Goal: Task Accomplishment & Management: Manage account settings

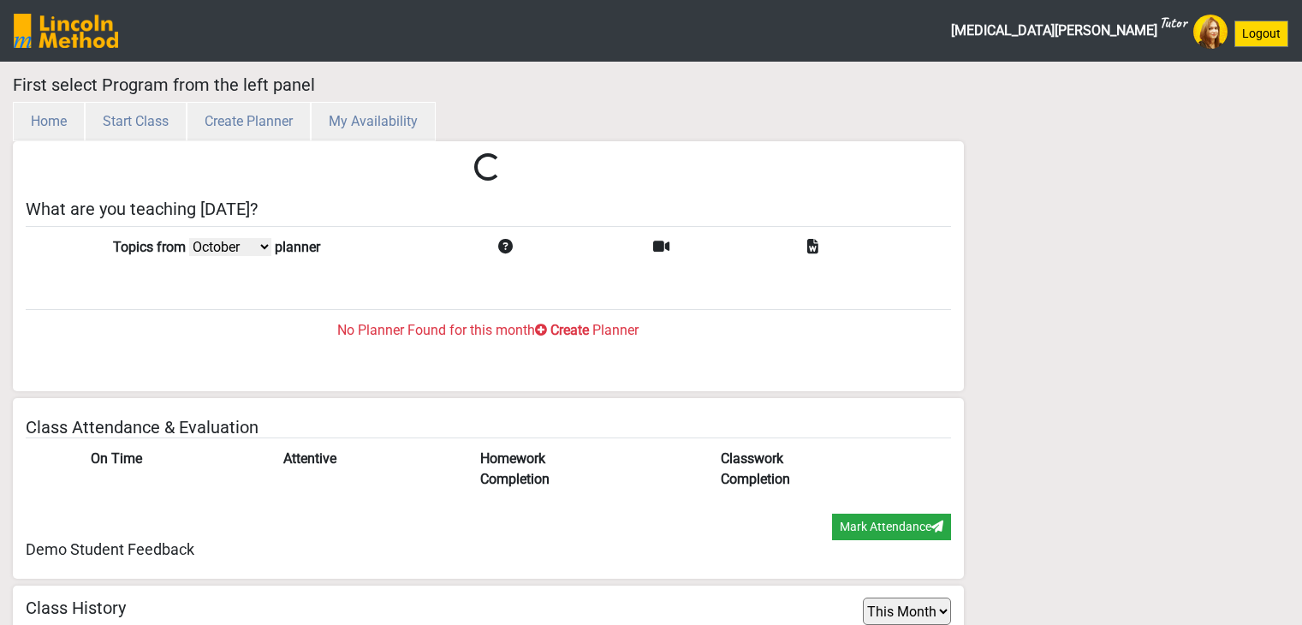
select select "month"
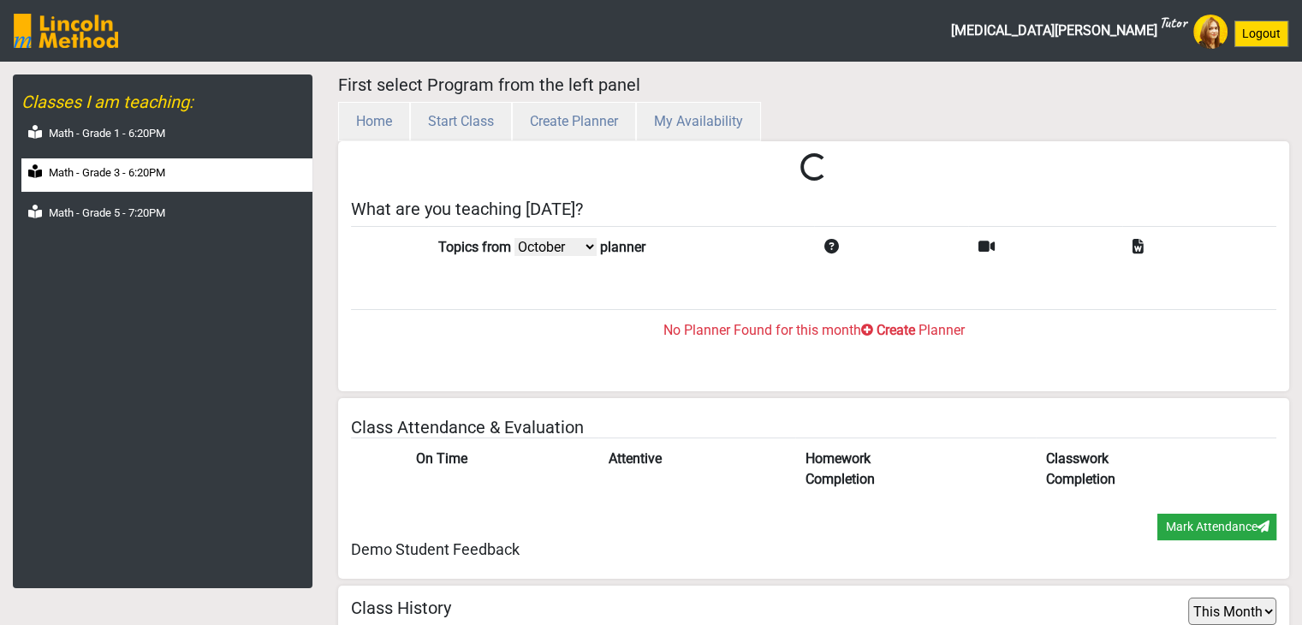
click at [152, 182] on div "Math - Grade 3 - 6:20PM" at bounding box center [166, 174] width 291 height 33
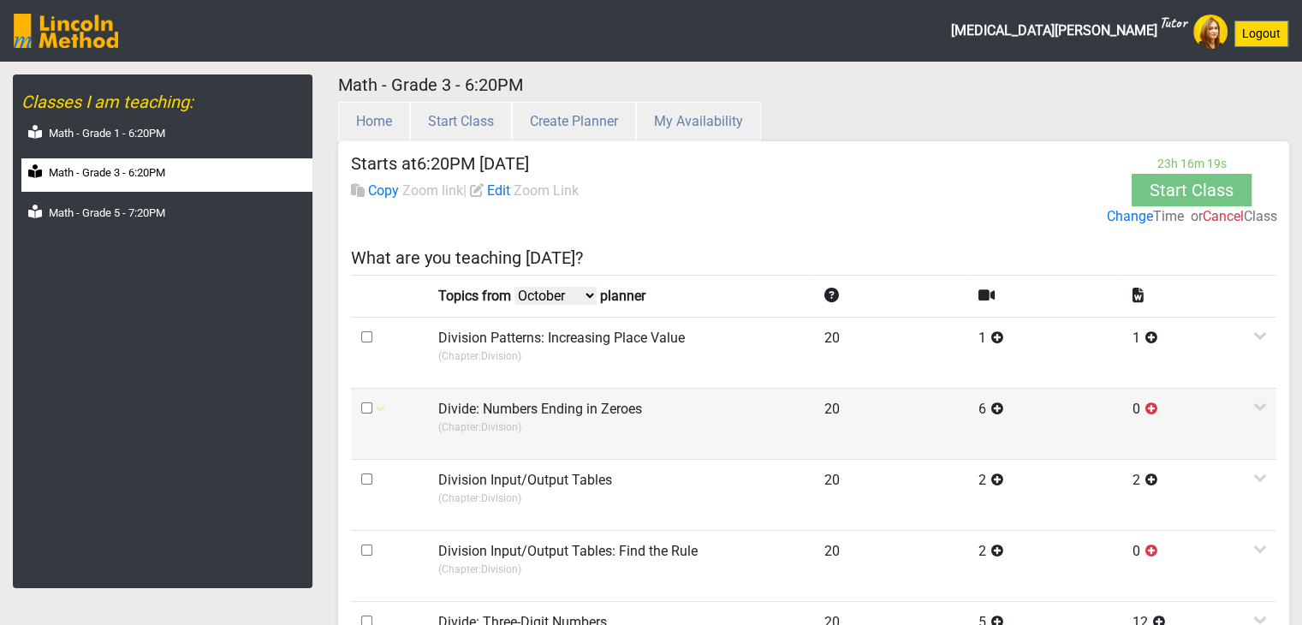
click at [541, 412] on label "Divide: Numbers Ending in Zeroes" at bounding box center [540, 409] width 204 height 21
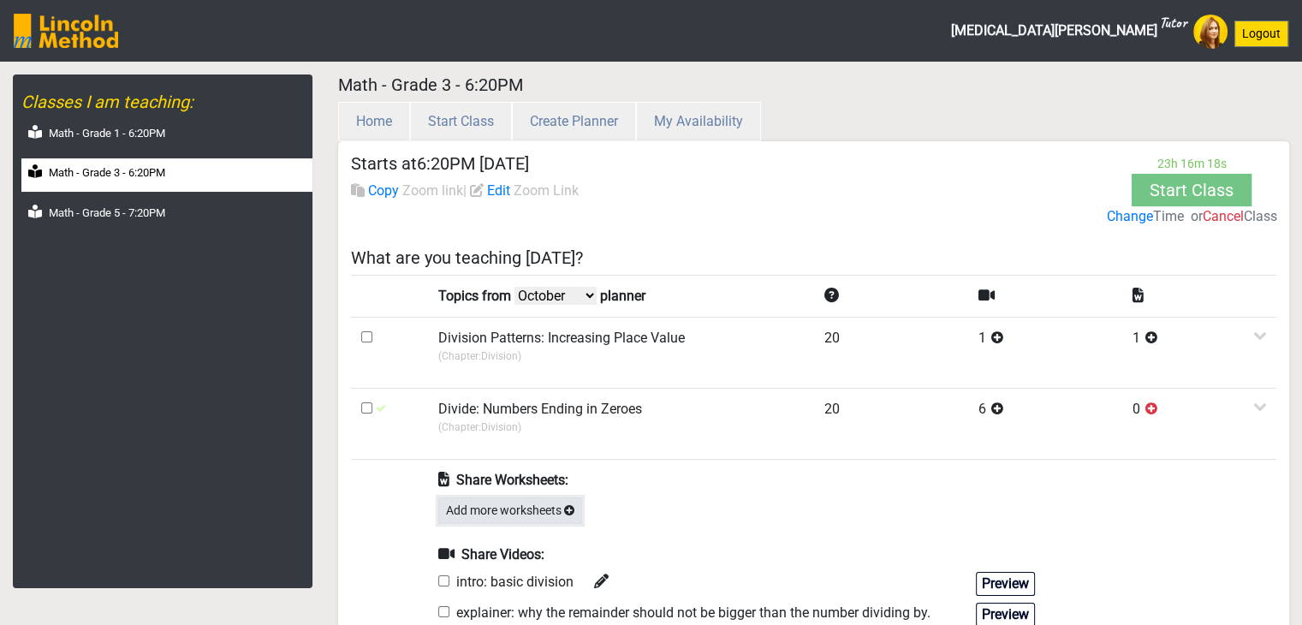
click at [539, 507] on button "Add more worksheets" at bounding box center [510, 510] width 144 height 27
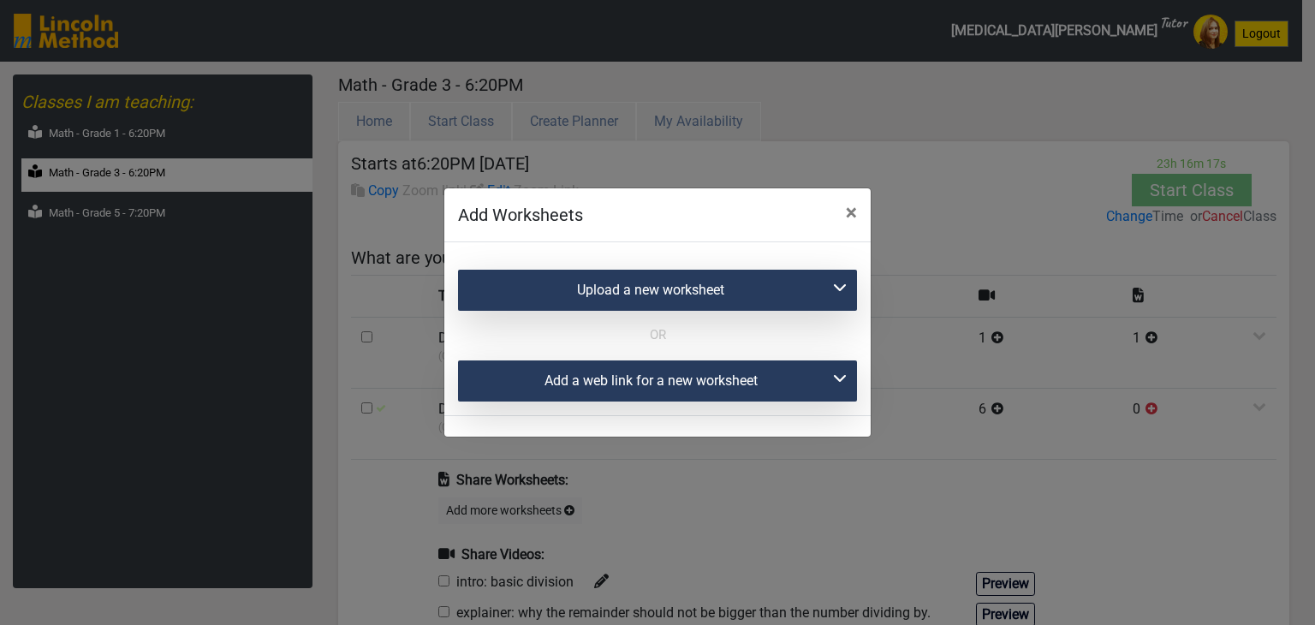
click at [562, 376] on div "Add a web link for a new worksheet" at bounding box center [657, 380] width 399 height 41
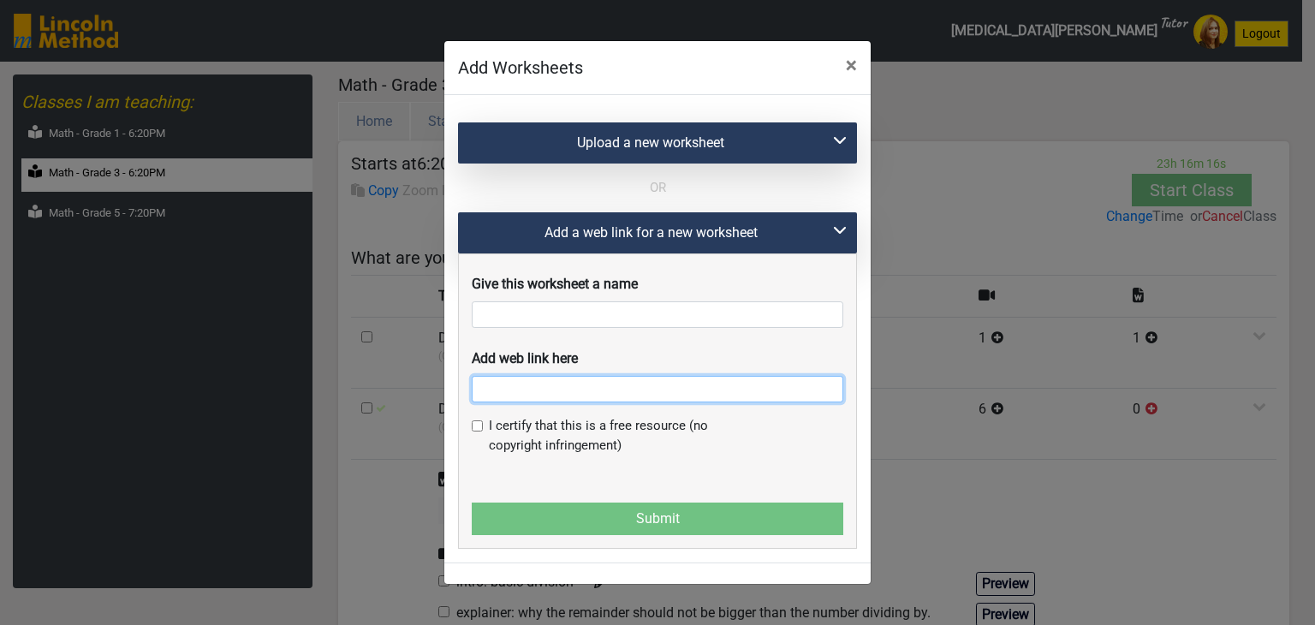
click at [534, 402] on input "text" at bounding box center [658, 389] width 372 height 27
paste input "https://ca.ixl.com/math/grade-3/divide-numbers-ending-in-zeroes"
type input "https://ca.ixl.com/math/grade-3/divide-numbers-ending-in-zeroes"
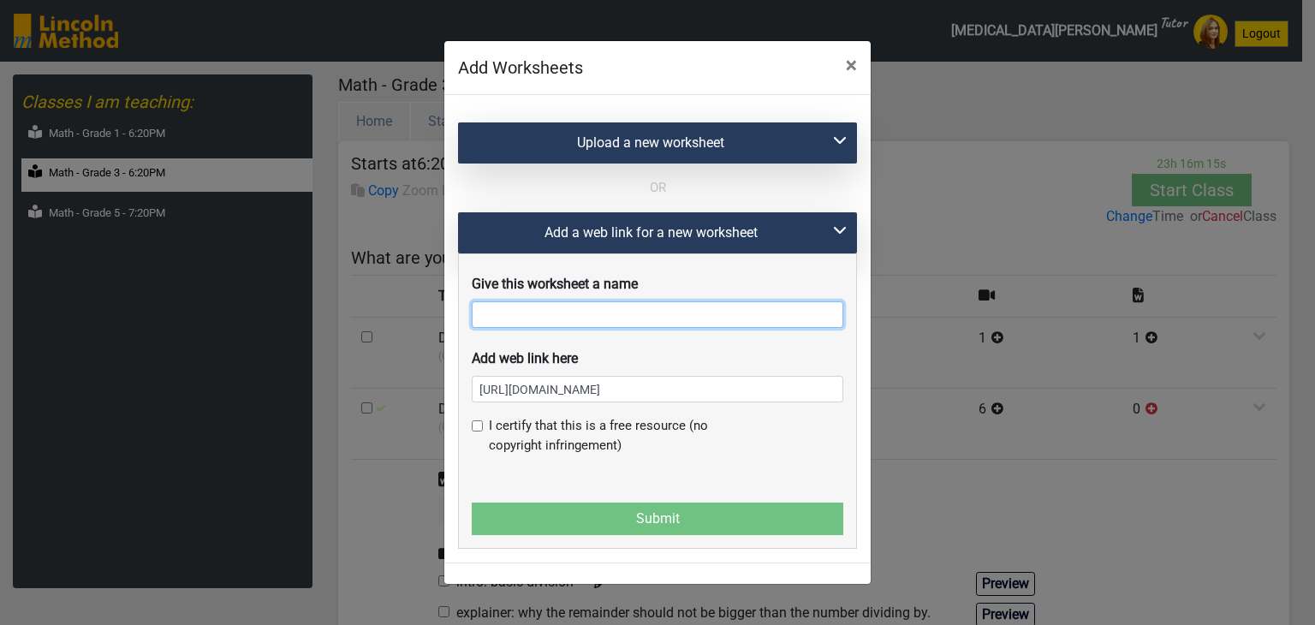
click at [532, 315] on input "text" at bounding box center [658, 314] width 372 height 27
paste input "Divide numbers ending in zeroes"
type input "Divide numbers ending in zeroes"
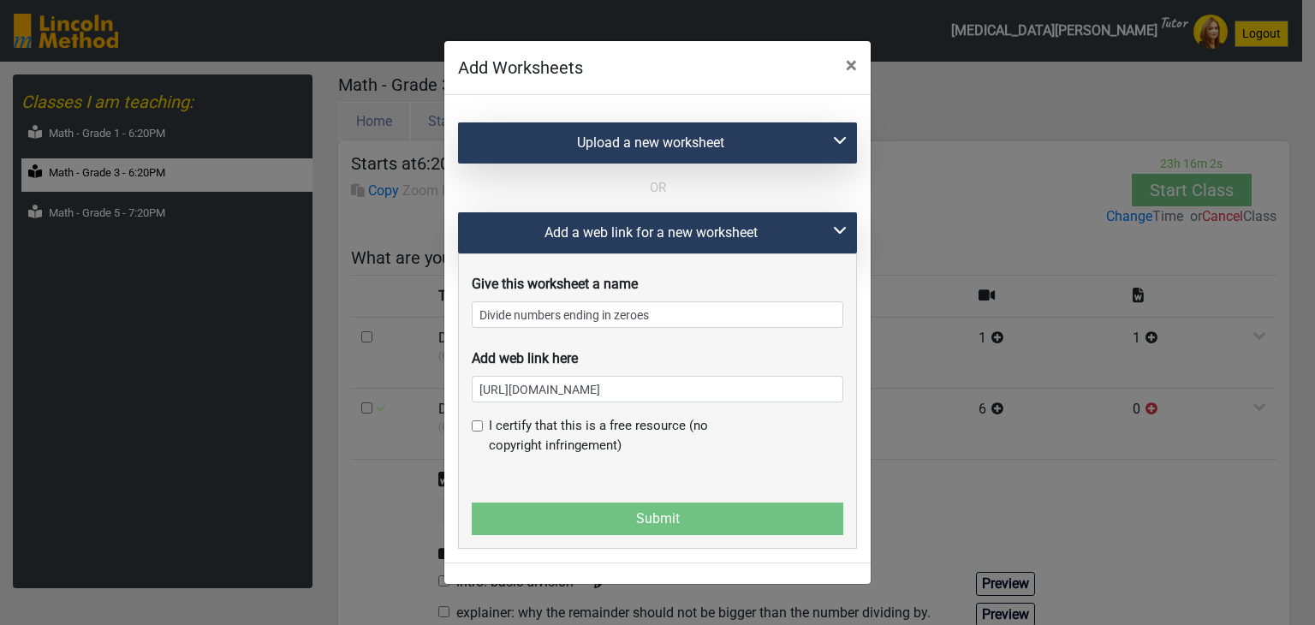
click at [479, 431] on input "checkbox" at bounding box center [477, 425] width 11 height 11
checkbox input "true"
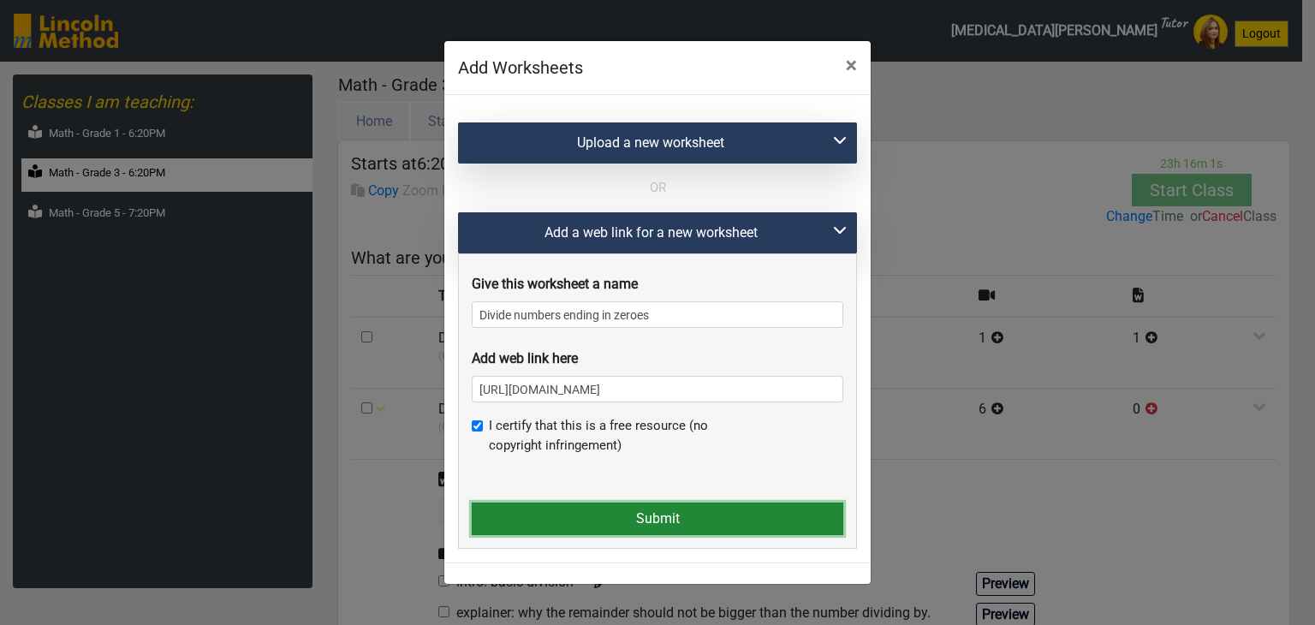
click at [510, 504] on button "Submit" at bounding box center [658, 518] width 372 height 33
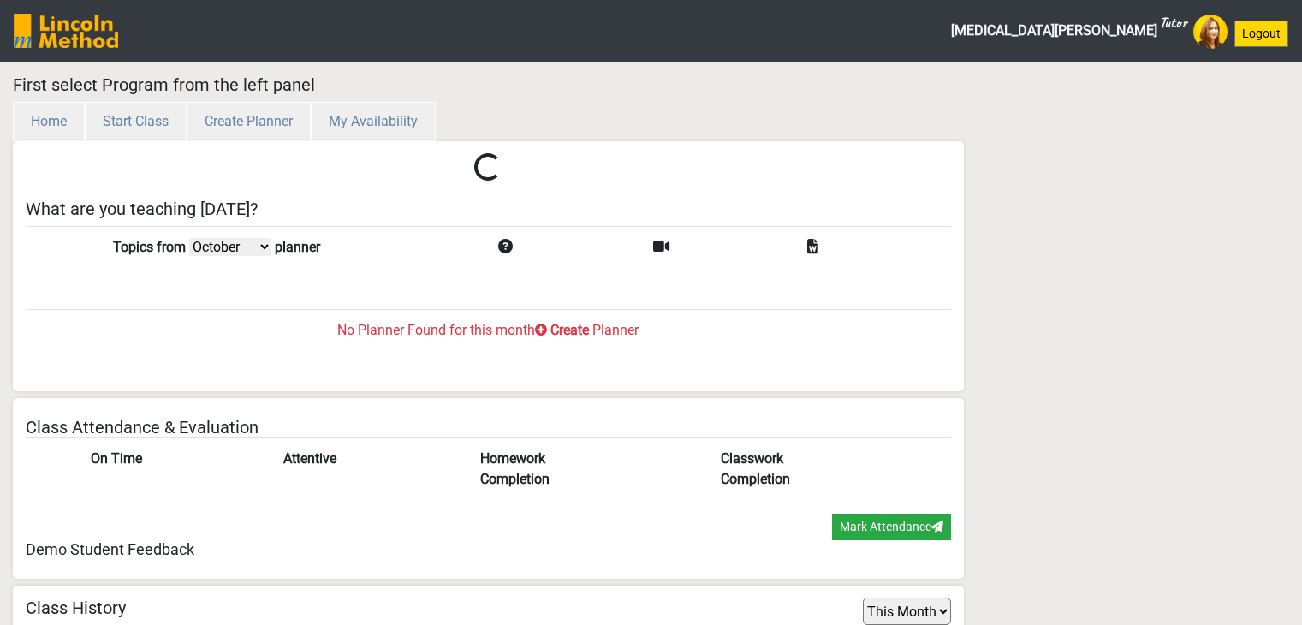
select select "month"
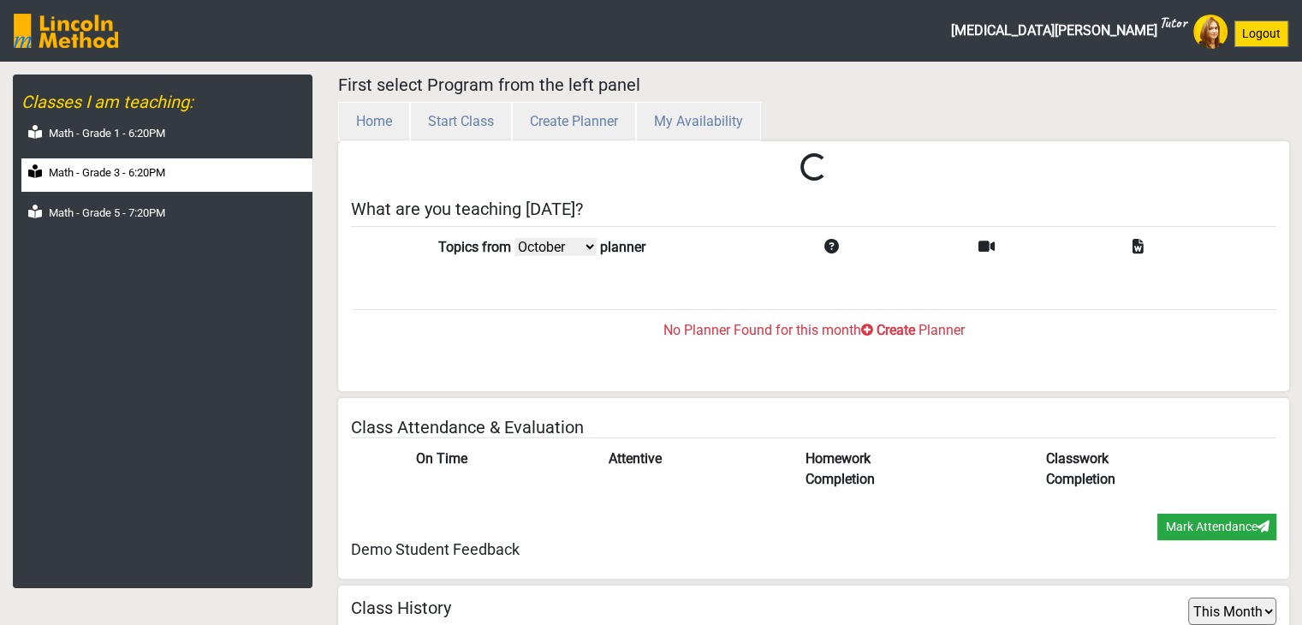
click at [132, 189] on div "Math - Grade 3 - 6:20PM" at bounding box center [166, 174] width 291 height 33
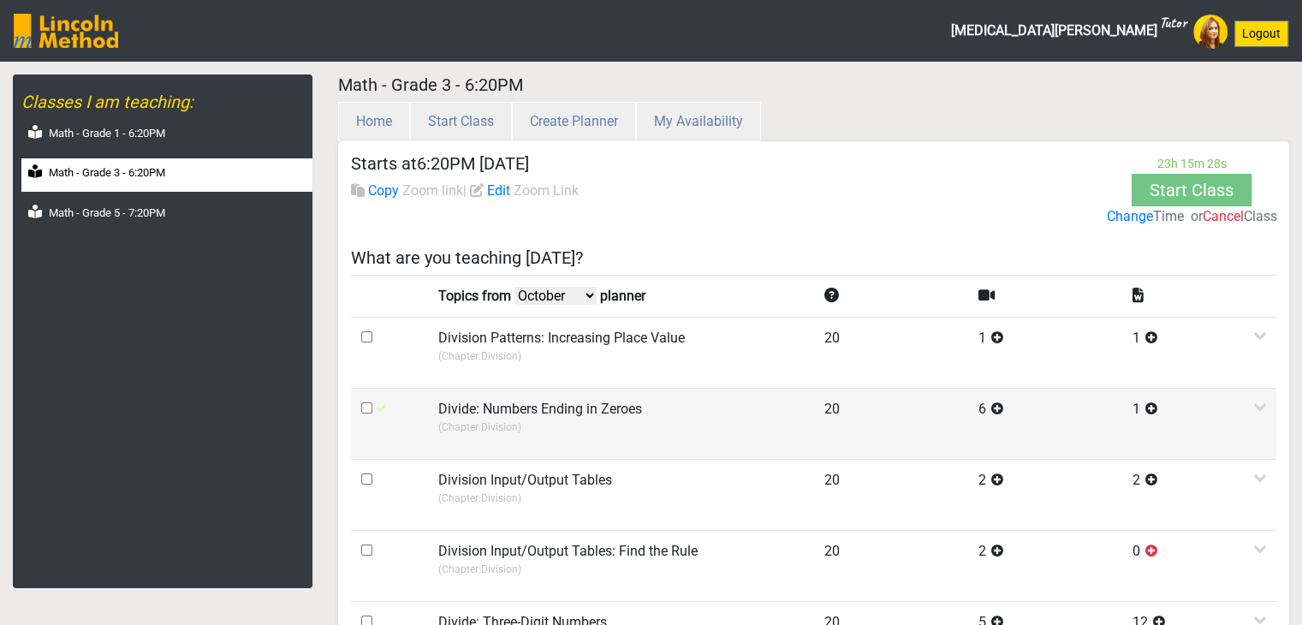
click at [459, 436] on td "Divide: Numbers Ending in Zeroes (Chapter: Division )" at bounding box center [621, 423] width 386 height 71
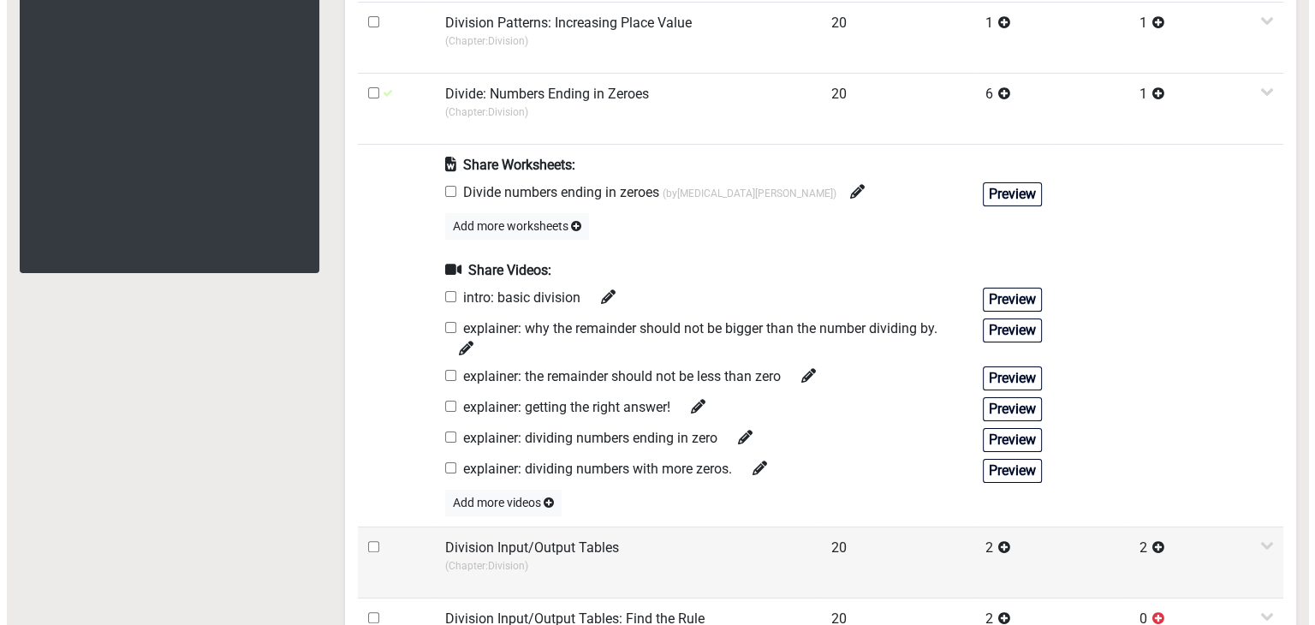
scroll to position [342, 0]
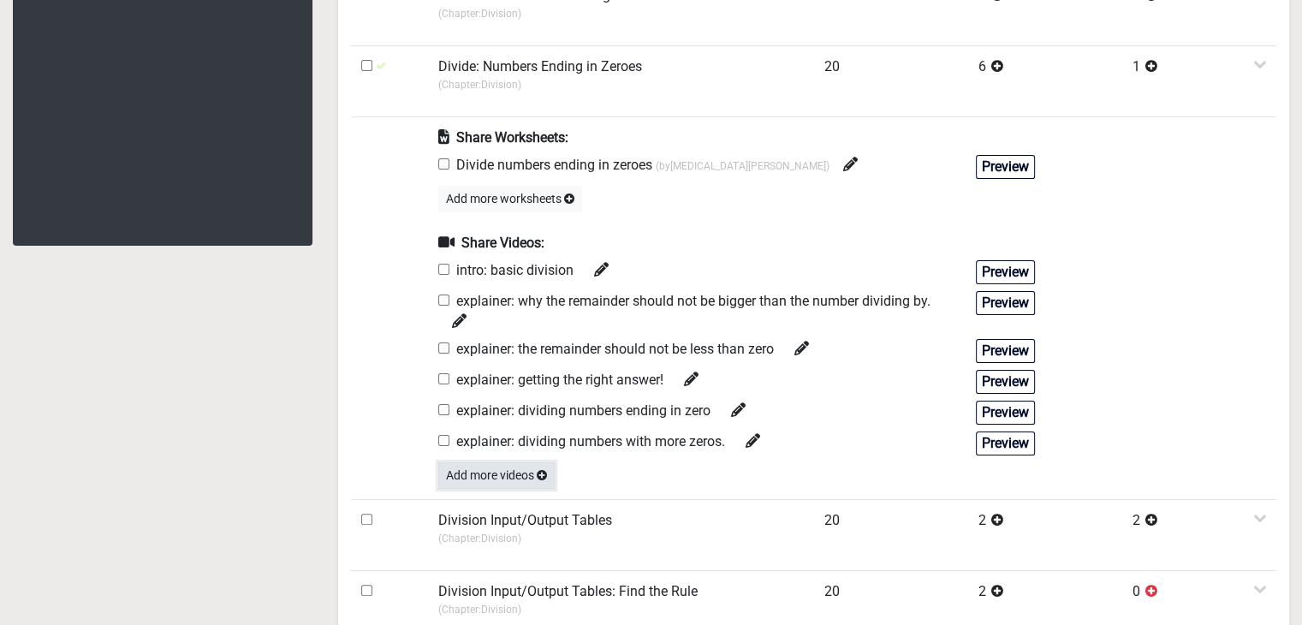
click at [496, 483] on button "Add more videos" at bounding box center [496, 475] width 116 height 27
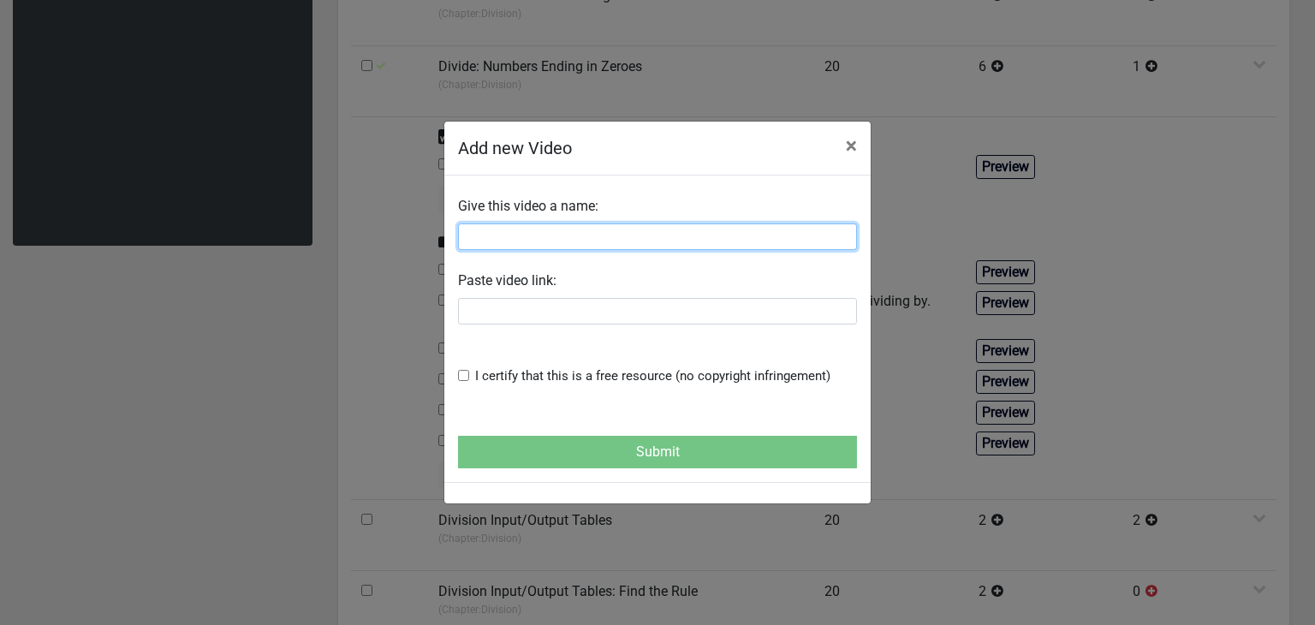
click at [506, 244] on input "text" at bounding box center [657, 236] width 399 height 27
paste input "Canceling zeros when dividing"
type input "Canceling zeros when dividing"
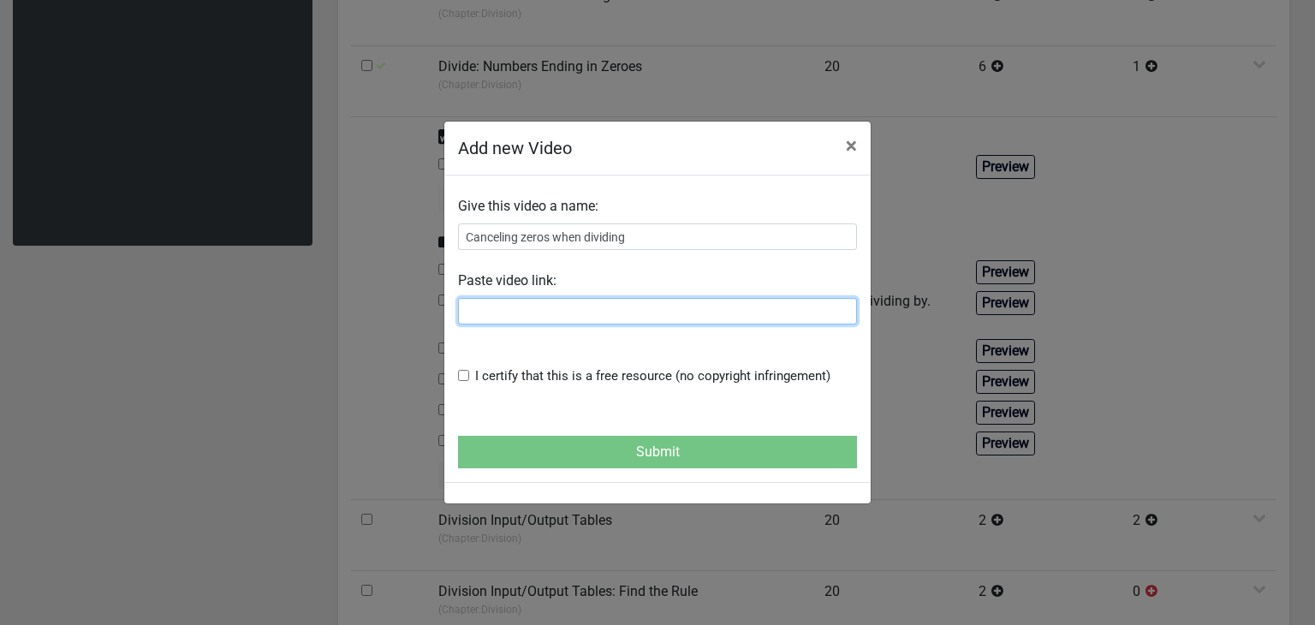
click at [507, 314] on input "text" at bounding box center [657, 311] width 399 height 27
paste input "https://www.youtube.com/watch?v=ccS5Fy5yLjk"
type input "https://www.youtube.com/watch?v=ccS5Fy5yLjk"
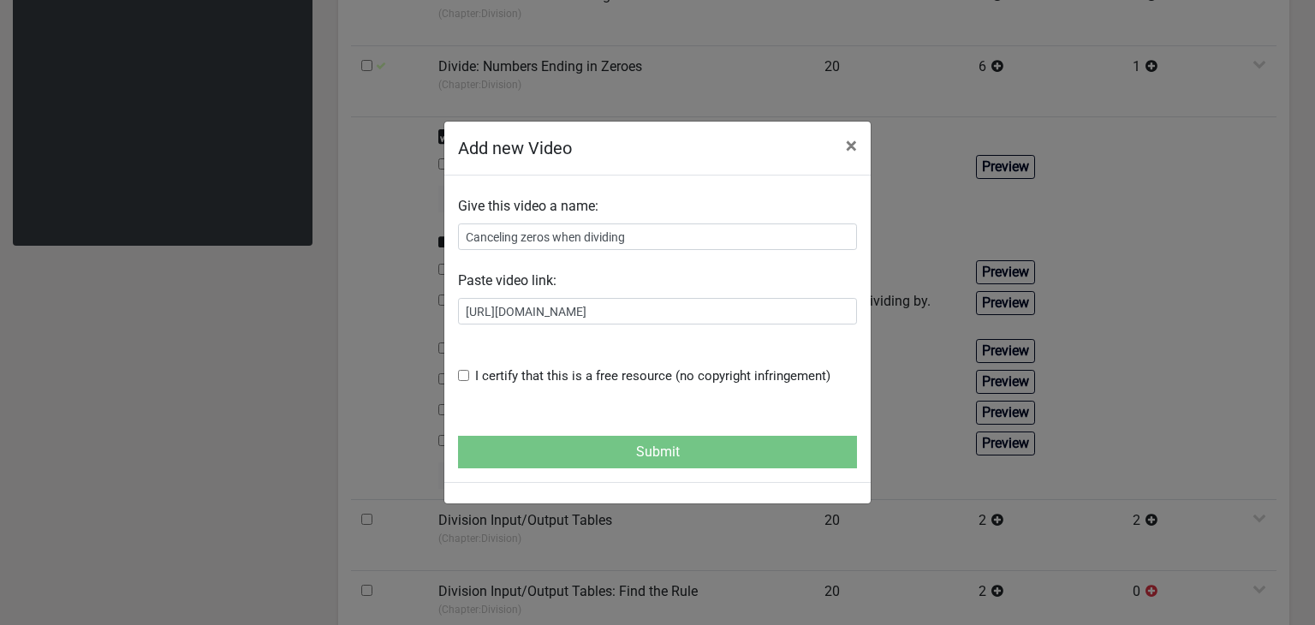
click at [461, 374] on input "checkbox" at bounding box center [463, 375] width 11 height 11
checkbox input "true"
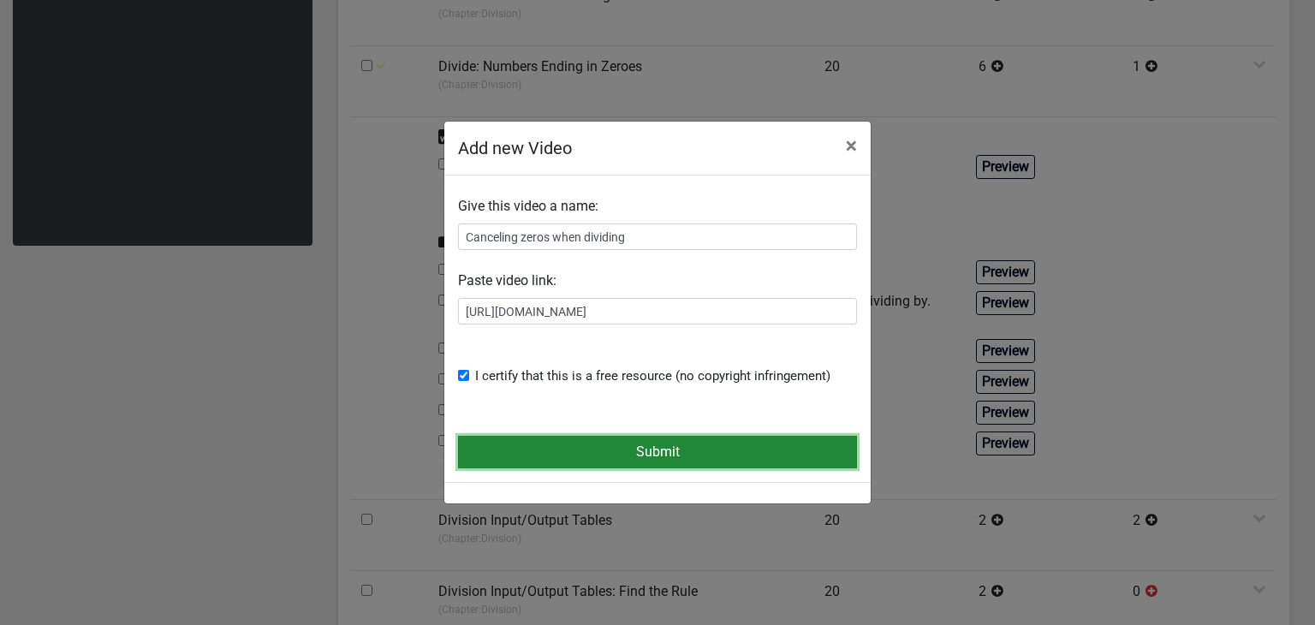
click at [494, 443] on button "Submit" at bounding box center [657, 452] width 399 height 33
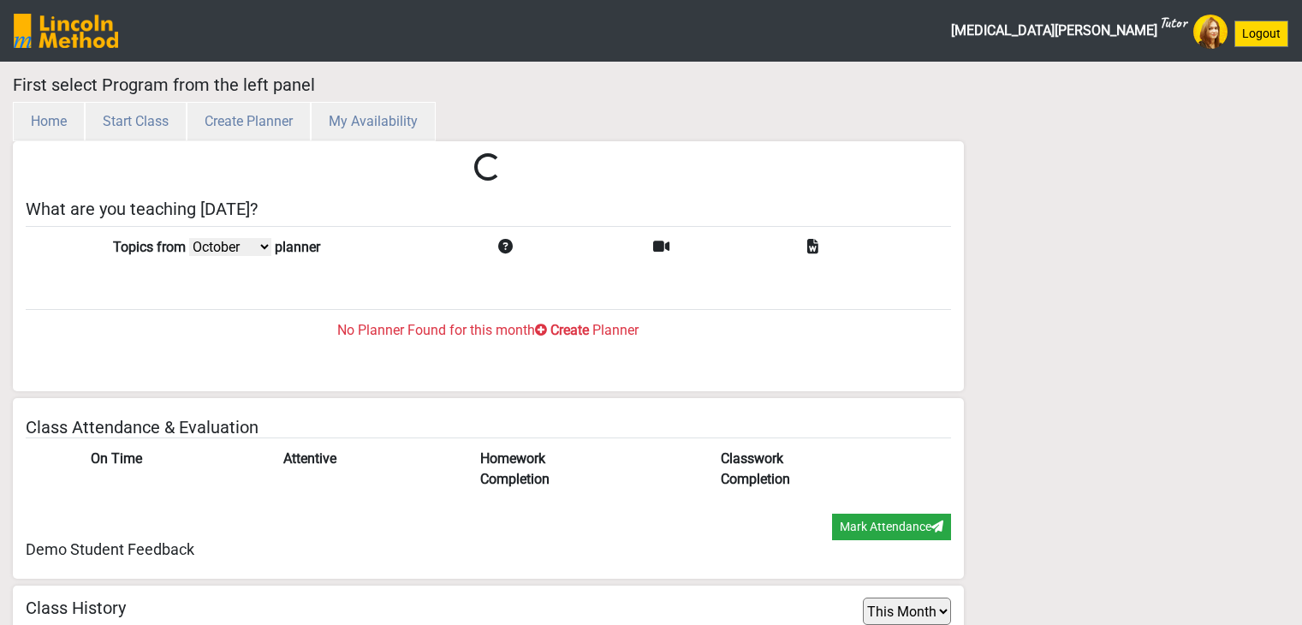
select select "month"
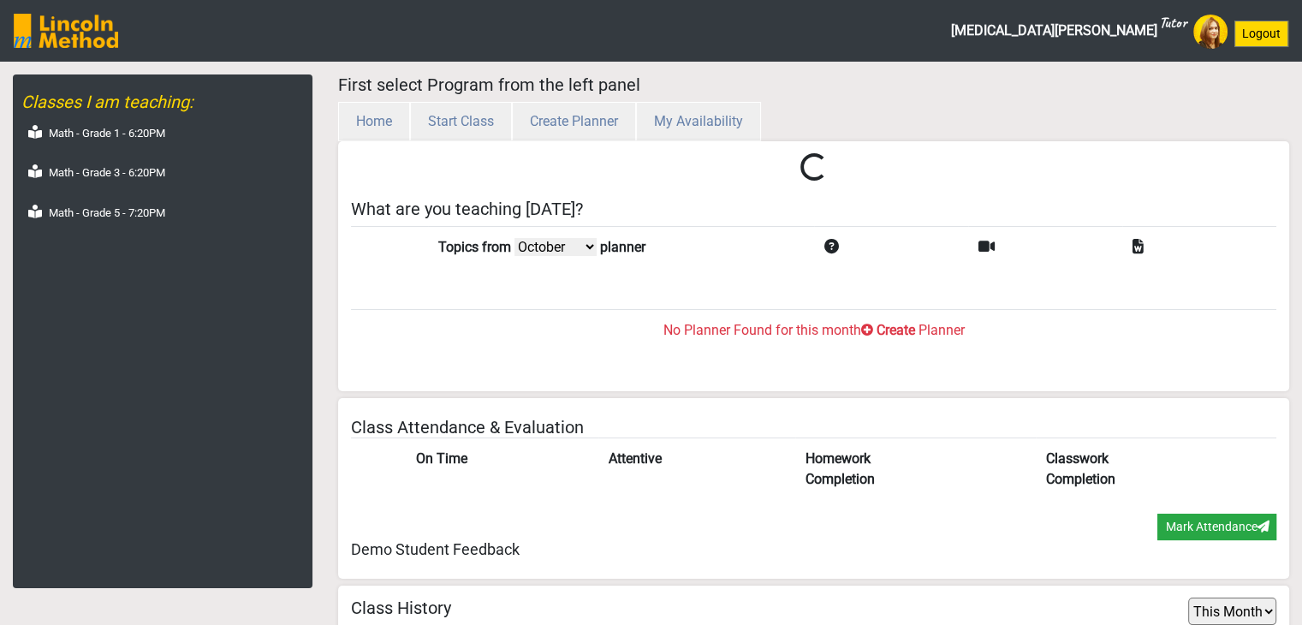
scroll to position [56, 0]
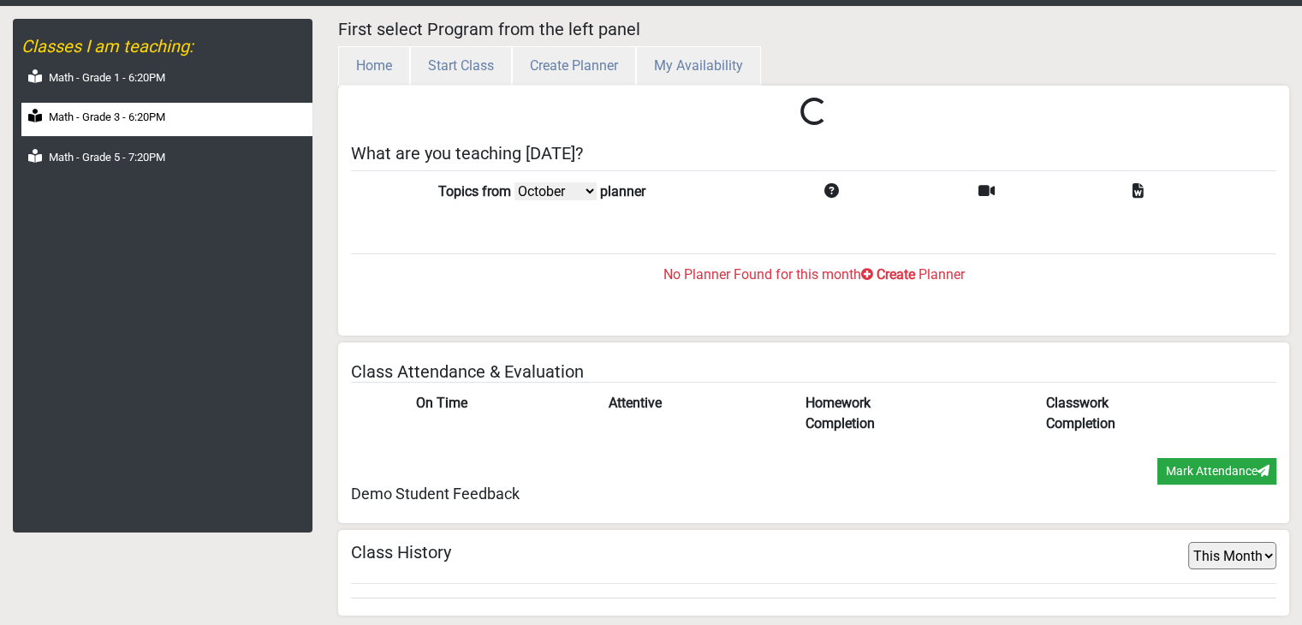
click at [143, 109] on label "Math - Grade 3 - 6:20PM" at bounding box center [107, 117] width 116 height 17
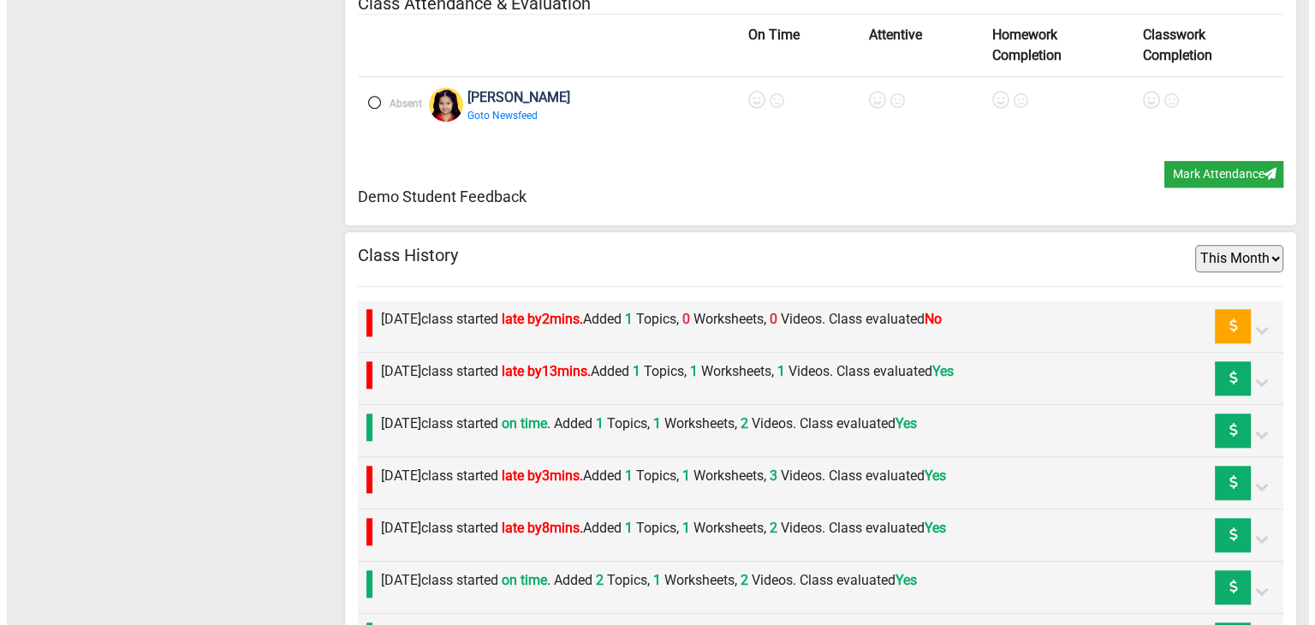
scroll to position [1609, 0]
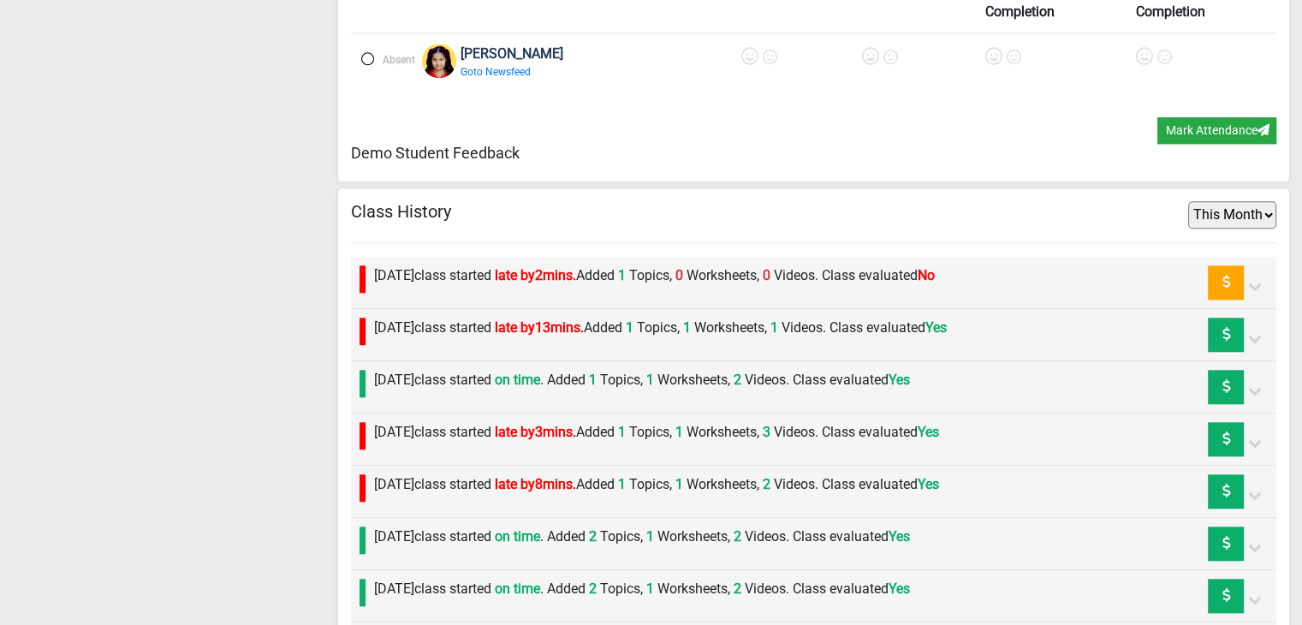
click at [555, 267] on label "Tuesday 7th October class started late by 2 mins. Added 1 Topics, 0 Worksheets,…" at bounding box center [654, 275] width 561 height 21
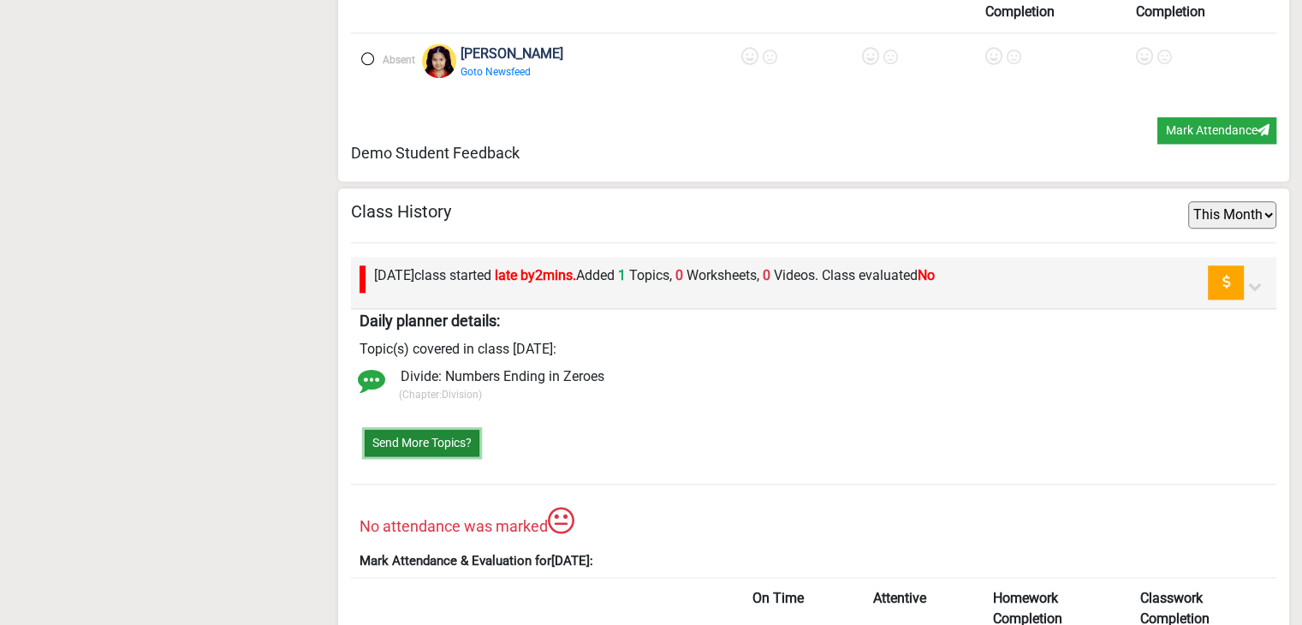
click at [449, 439] on button "Send More Topics?" at bounding box center [422, 443] width 115 height 27
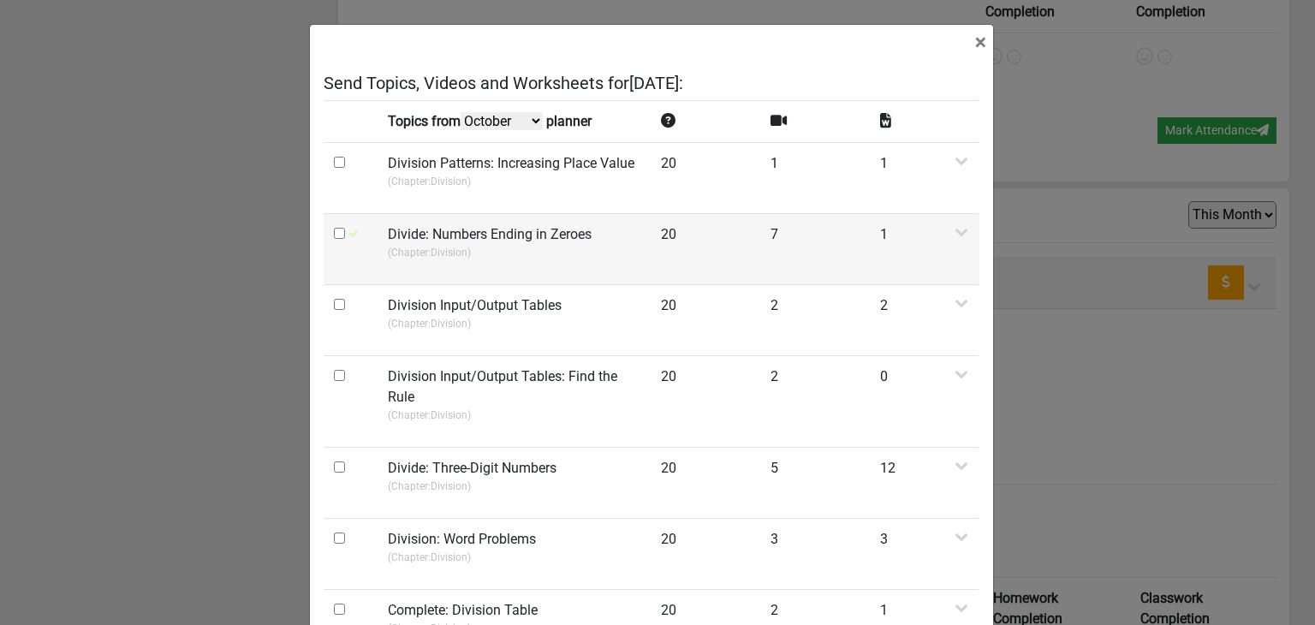
click at [334, 236] on input "checkbox" at bounding box center [339, 233] width 11 height 11
checkbox input "true"
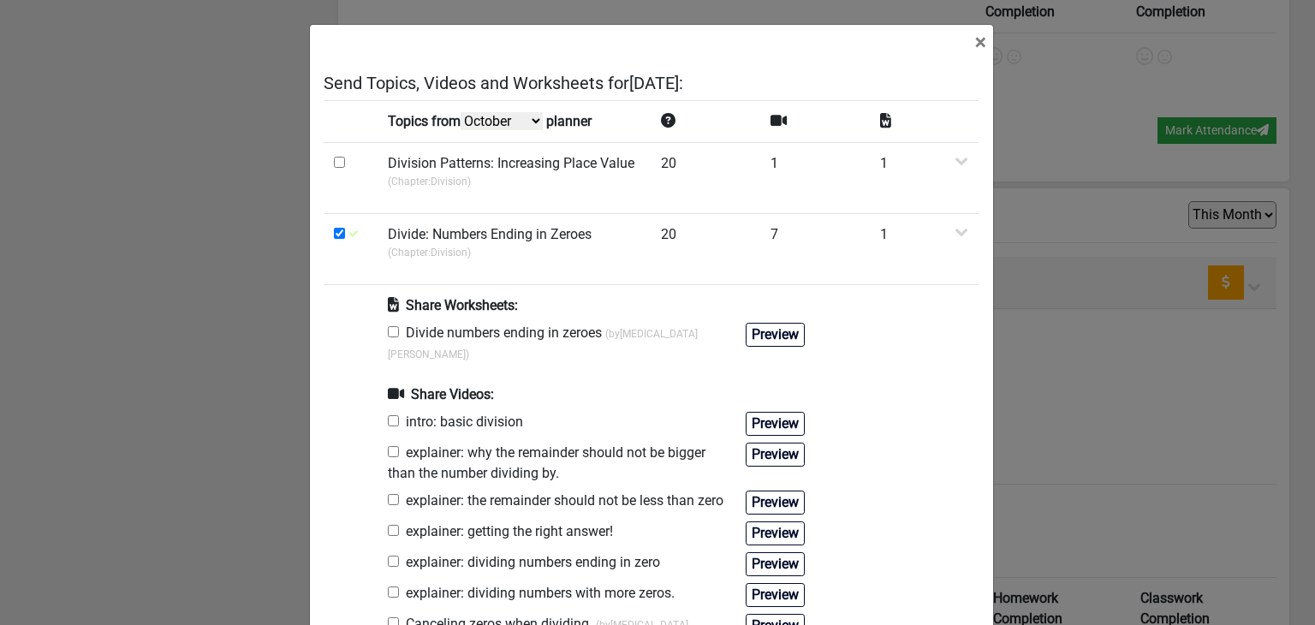
click at [388, 328] on input "checkbox" at bounding box center [393, 331] width 11 height 11
checkbox input "true"
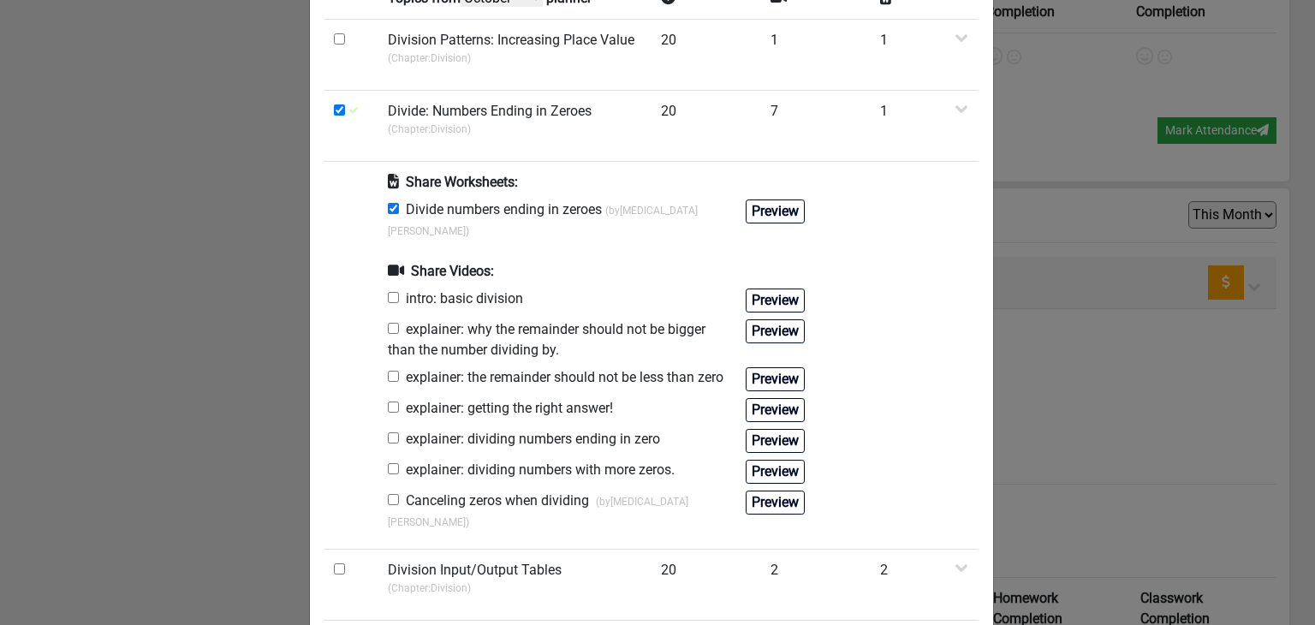
scroll to position [171, 0]
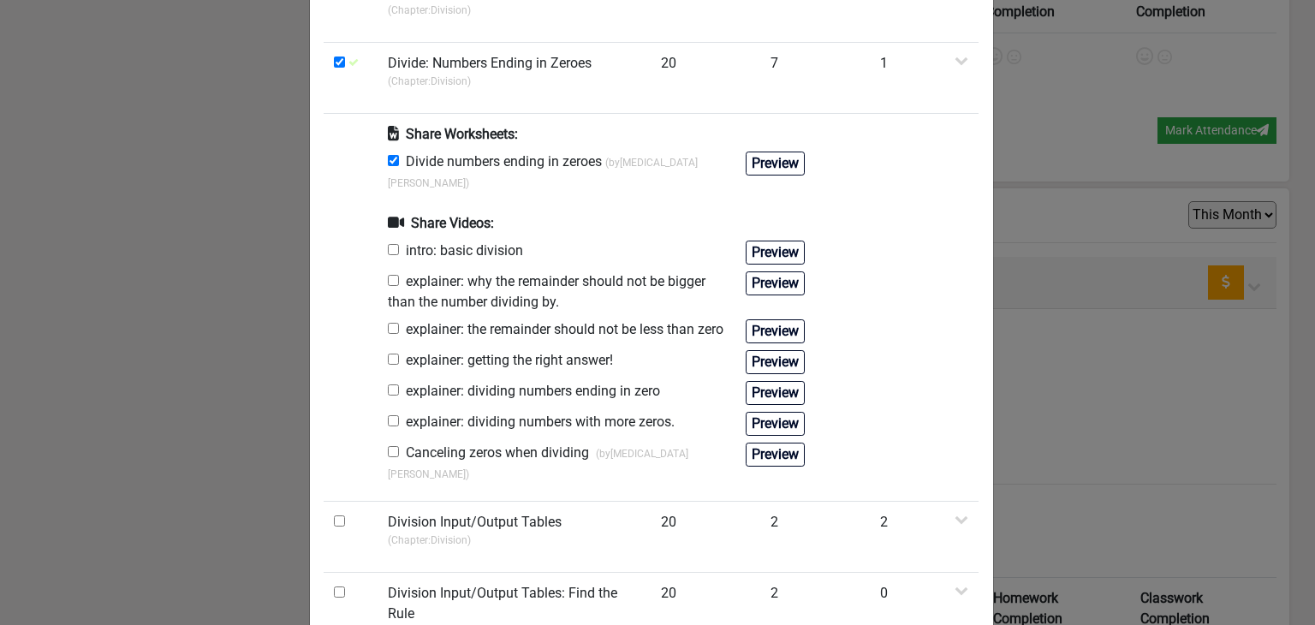
click at [388, 449] on input "checkbox" at bounding box center [393, 451] width 11 height 11
checkbox input "true"
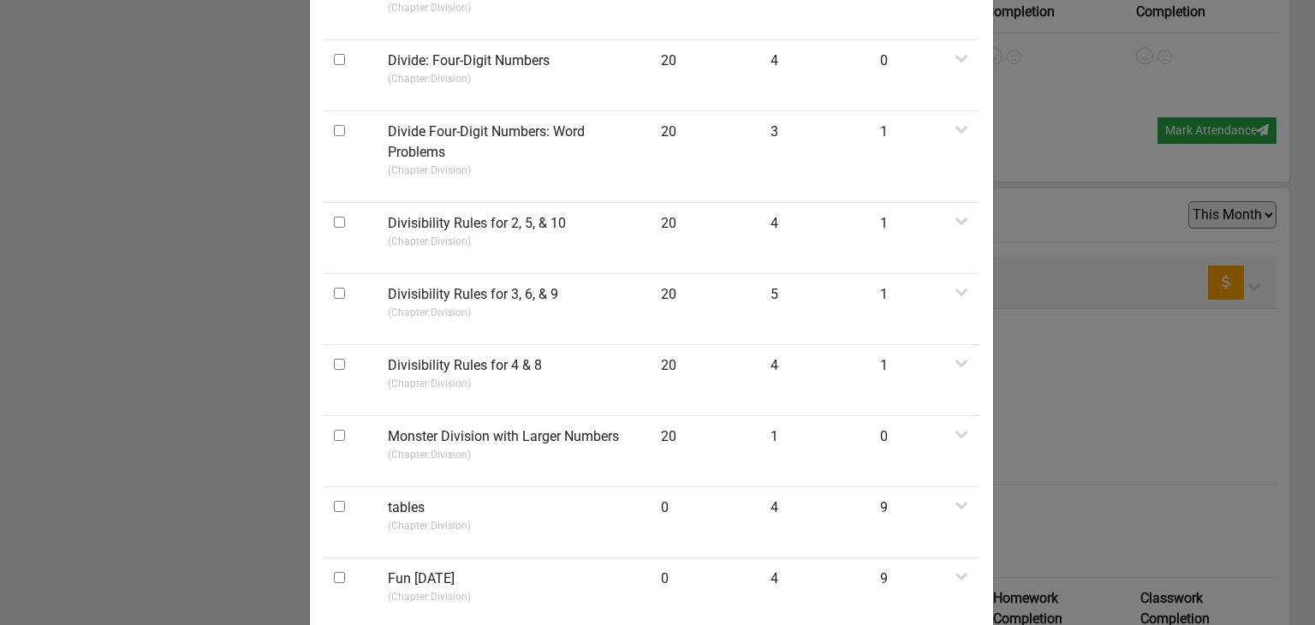
scroll to position [1180, 0]
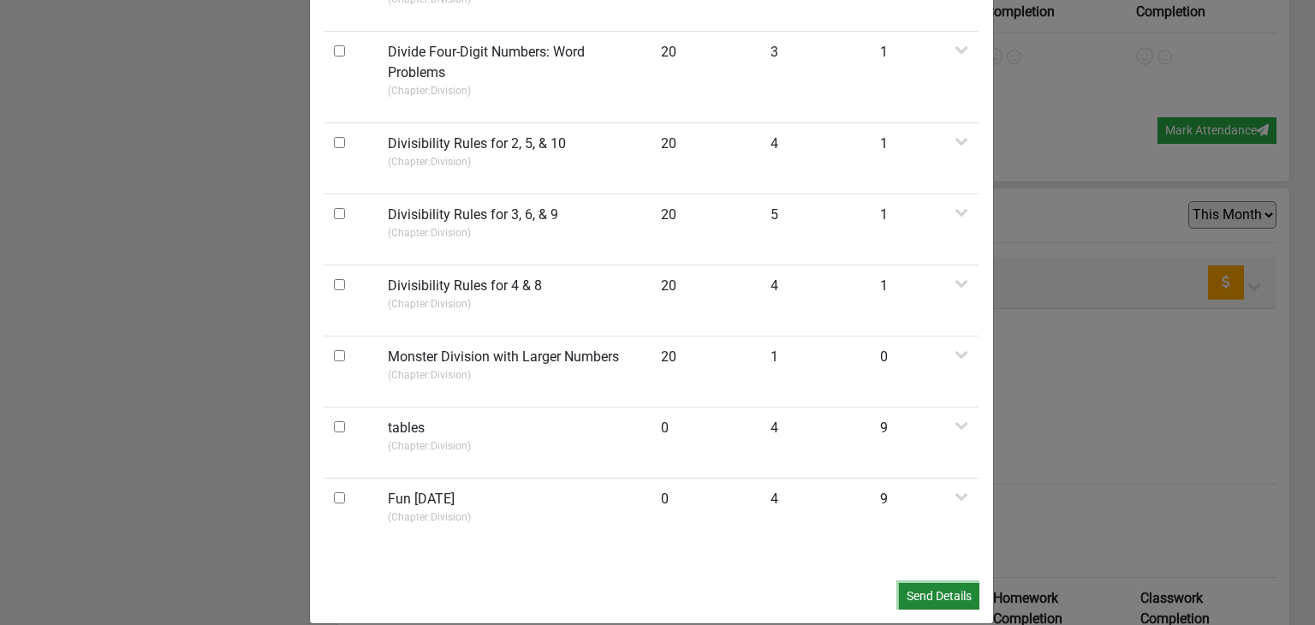
click at [912, 583] on button "Send Details" at bounding box center [939, 596] width 80 height 27
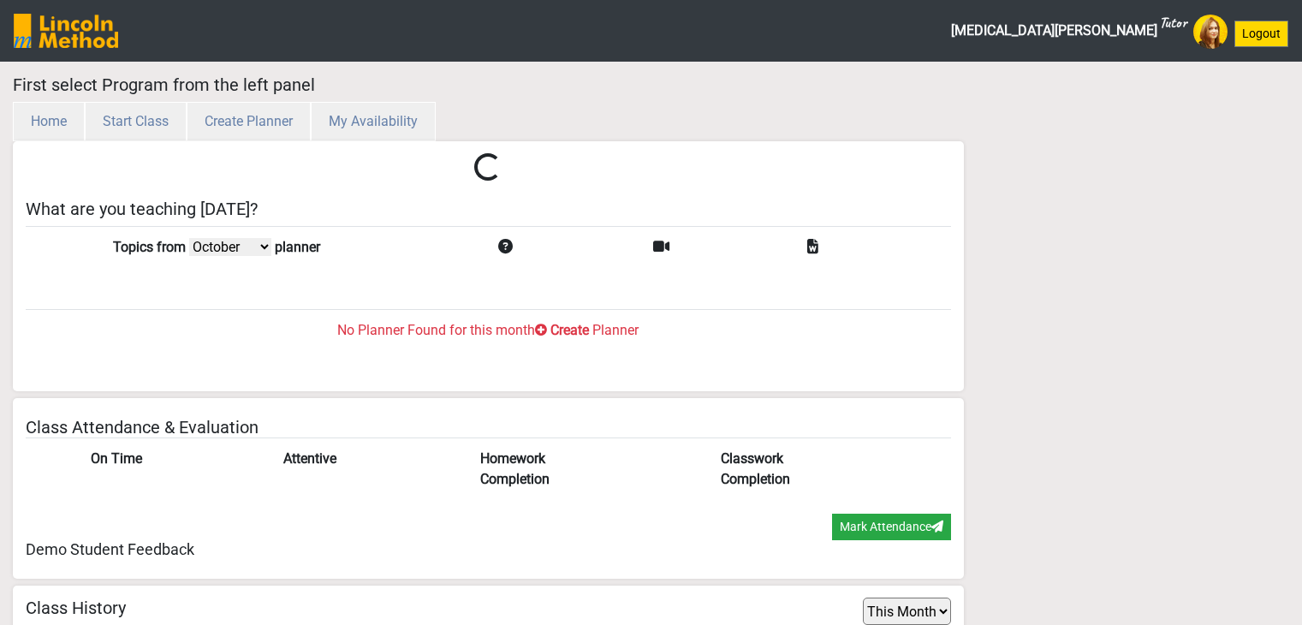
select select "month"
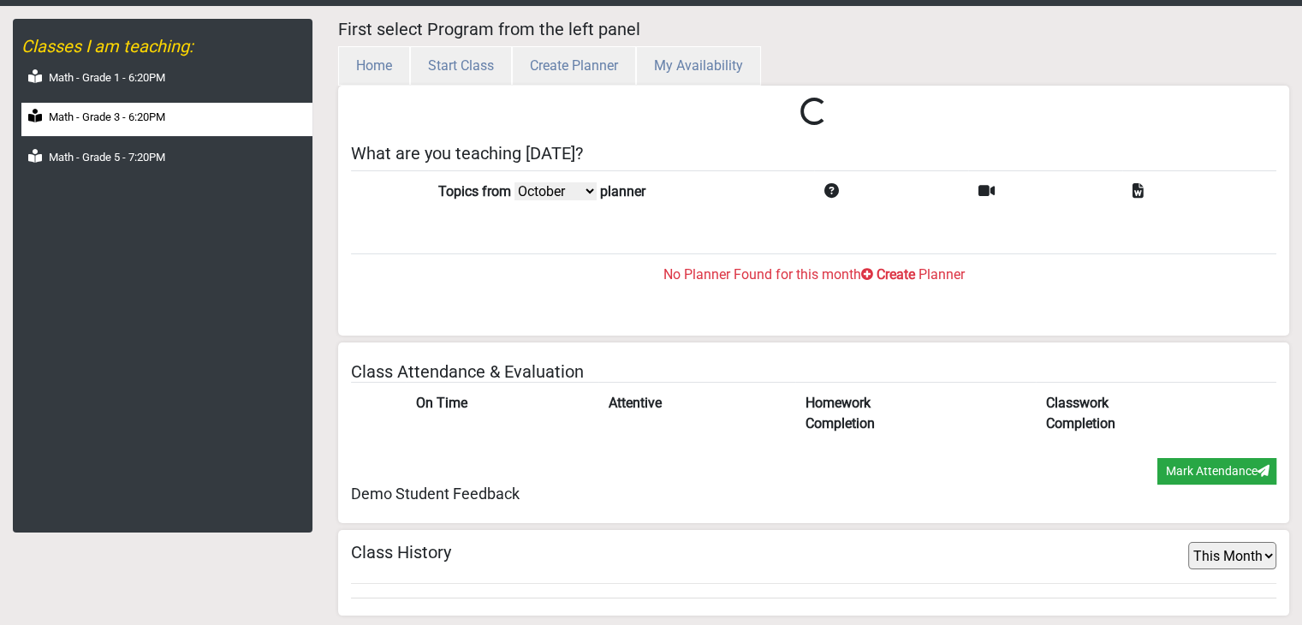
click at [119, 130] on div "Math - Grade 3 - 6:20PM" at bounding box center [166, 119] width 291 height 33
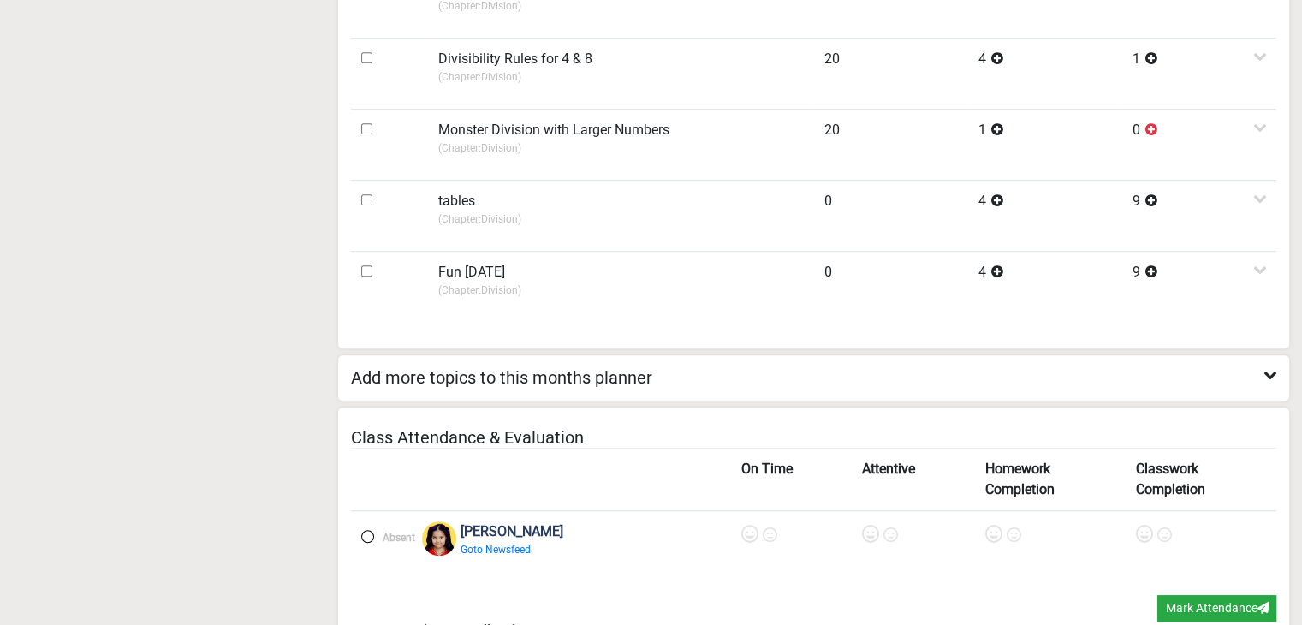
scroll to position [1267, 0]
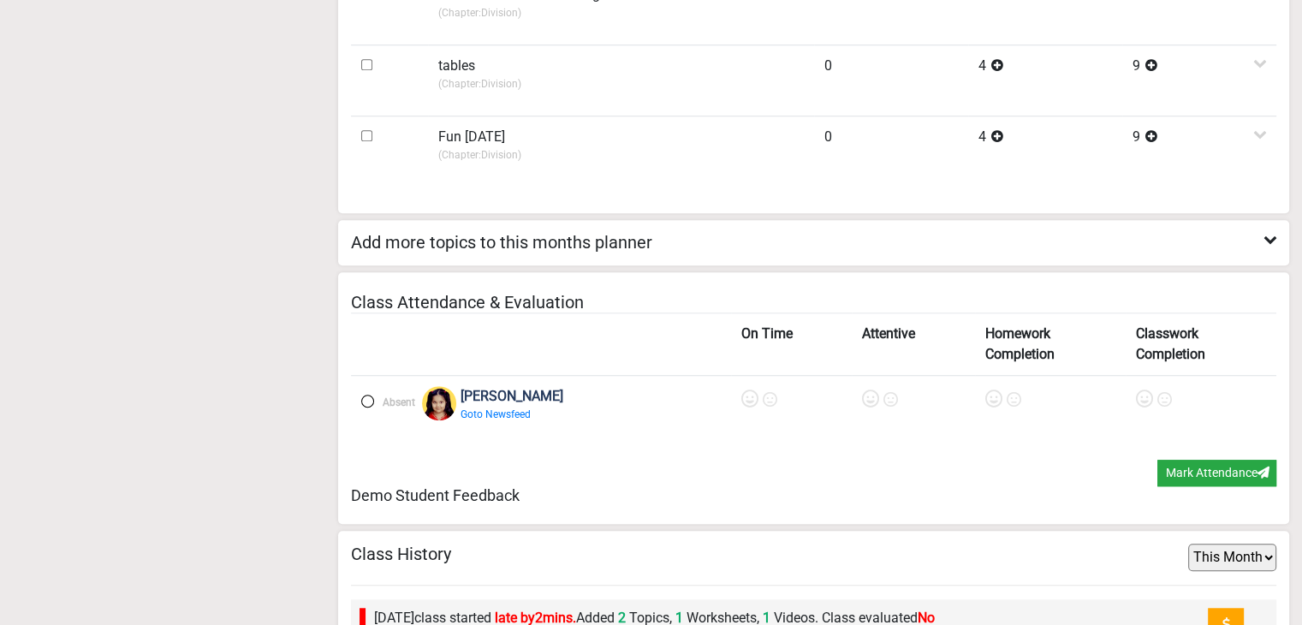
click at [366, 396] on label at bounding box center [367, 401] width 13 height 13
click at [744, 393] on icon at bounding box center [752, 398] width 17 height 17
click at [864, 398] on icon at bounding box center [872, 398] width 17 height 17
click at [987, 399] on icon at bounding box center [995, 398] width 17 height 17
click at [1137, 396] on icon at bounding box center [1145, 398] width 17 height 17
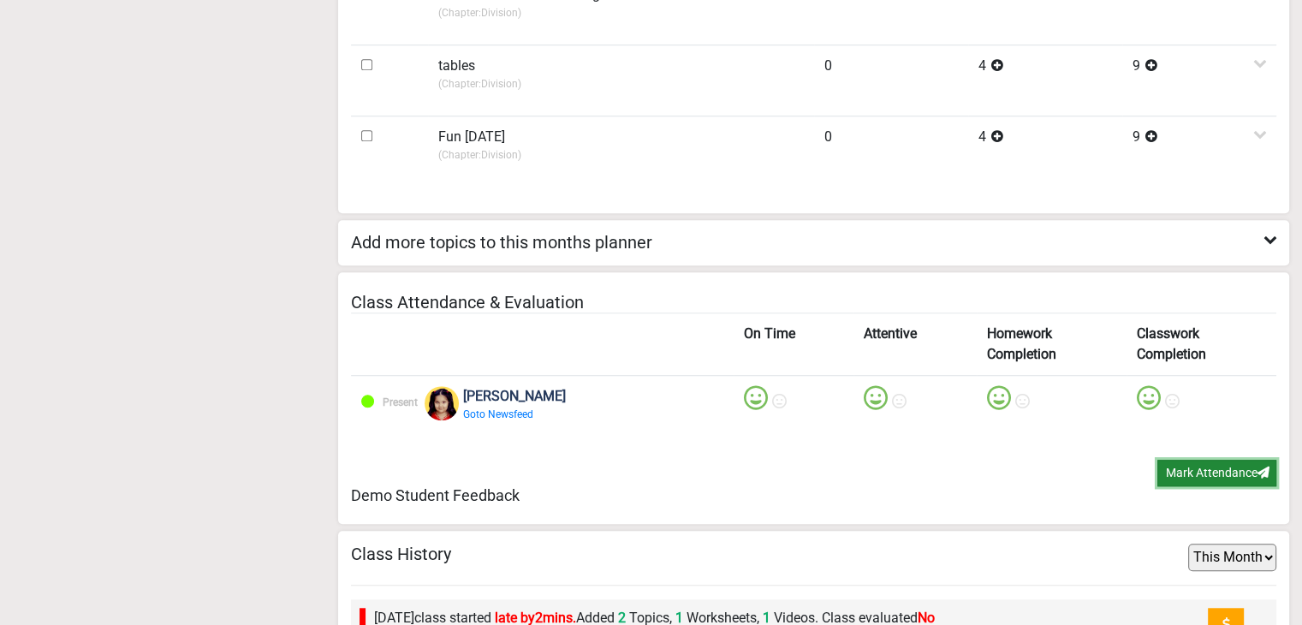
click at [1210, 473] on button "Mark Attendance" at bounding box center [1216, 473] width 119 height 27
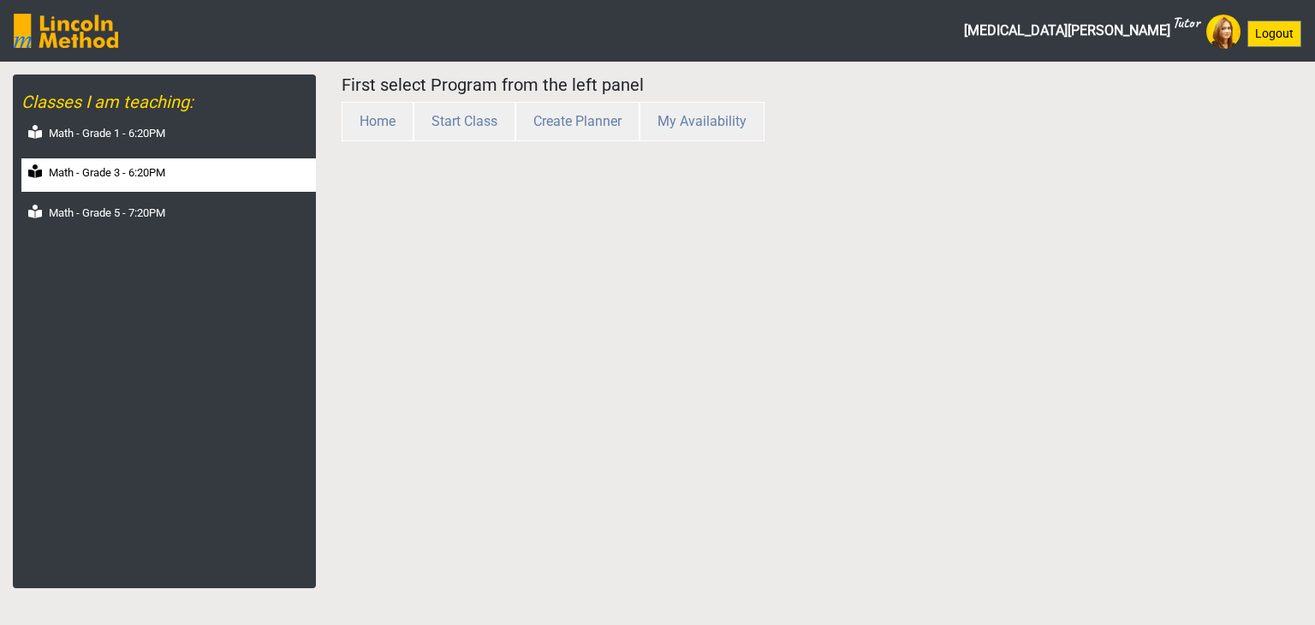
click at [140, 189] on div "Math - Grade 3 - 6:20PM" at bounding box center [168, 174] width 294 height 33
select select "month"
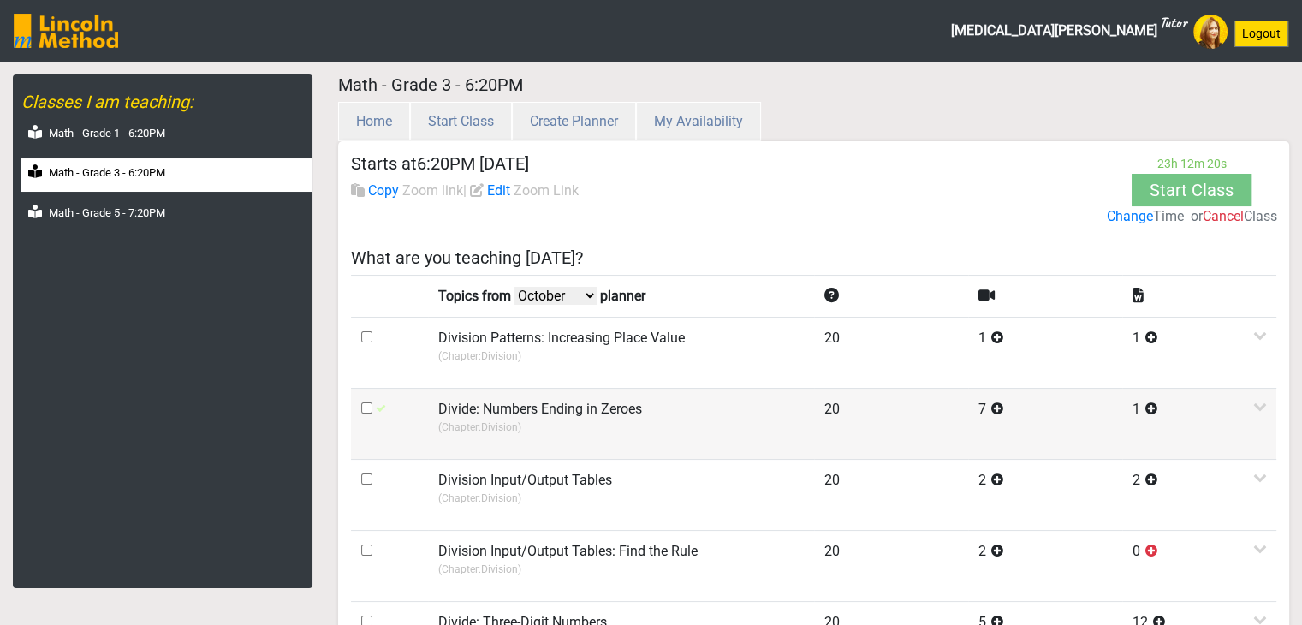
click at [514, 422] on p "(Chapter: Division )" at bounding box center [621, 426] width 366 height 15
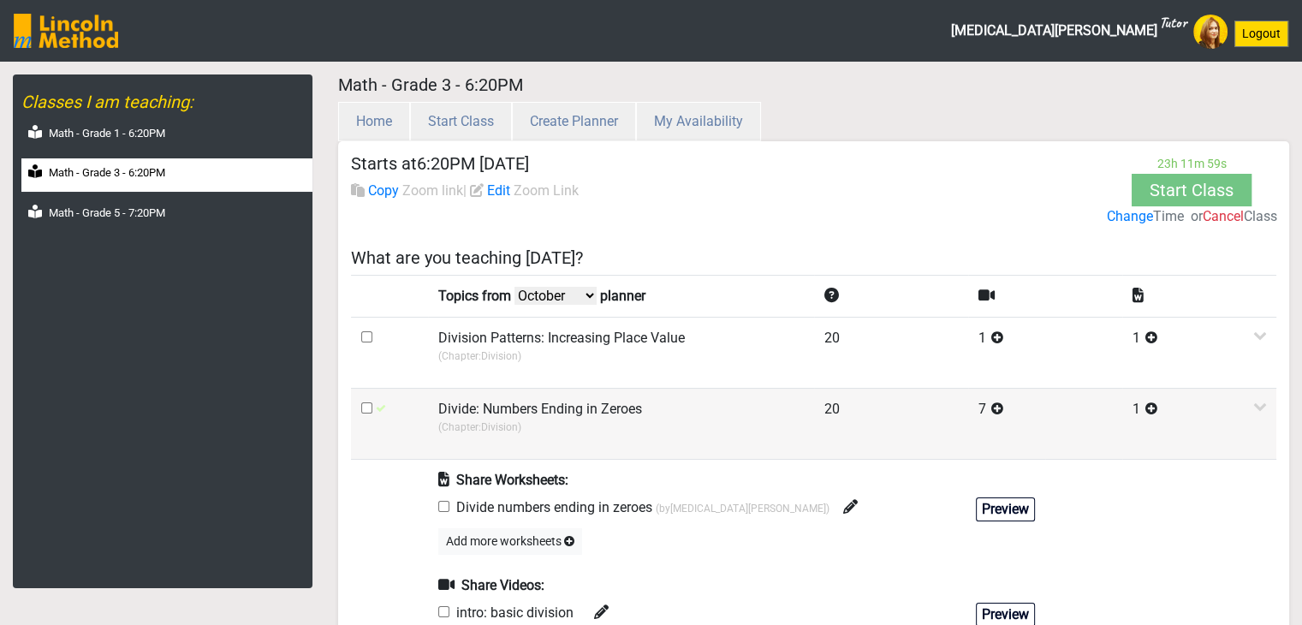
click at [575, 420] on td "Divide: Numbers Ending in Zeroes (Chapter: Division )" at bounding box center [621, 423] width 386 height 71
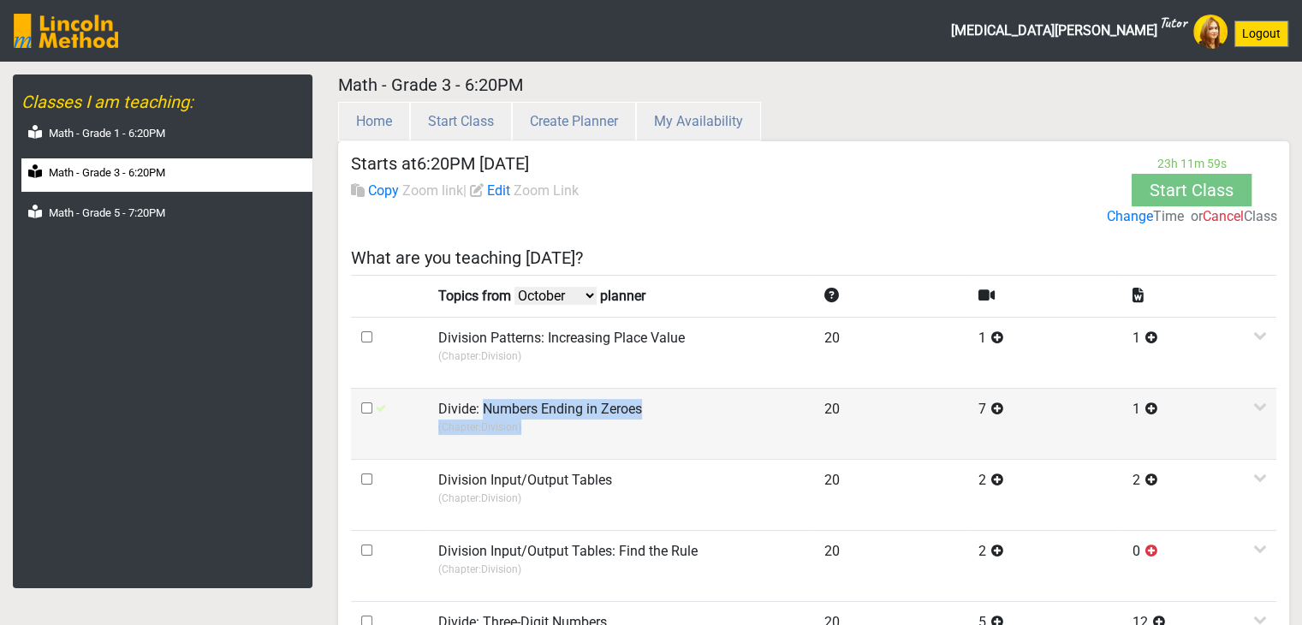
click at [483, 408] on label "Divide: Numbers Ending in Zeroes" at bounding box center [540, 409] width 204 height 21
drag, startPoint x: 485, startPoint y: 408, endPoint x: 644, endPoint y: 419, distance: 158.7
click at [644, 418] on td "Divide: Numbers Ending in Zeroes (Chapter: Division )" at bounding box center [621, 423] width 386 height 71
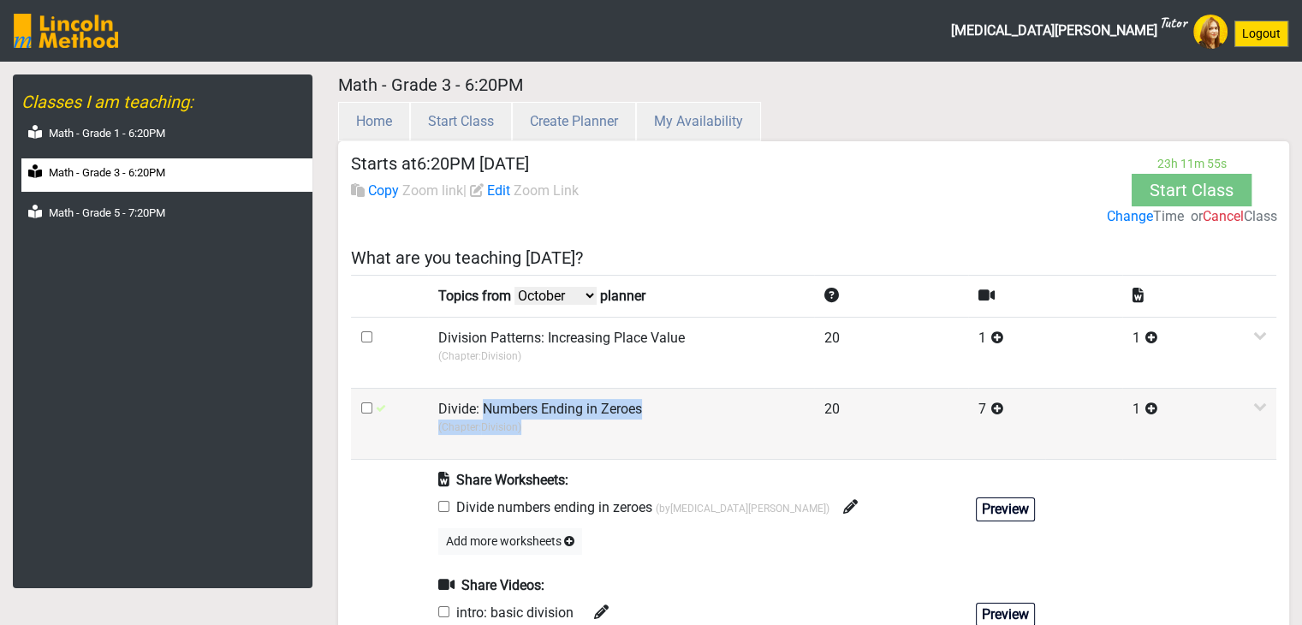
copy td "Numbers Ending in Zeroes (Chapter: Division )"
click at [565, 408] on label "Divide: Numbers Ending in Zeroes" at bounding box center [540, 409] width 204 height 21
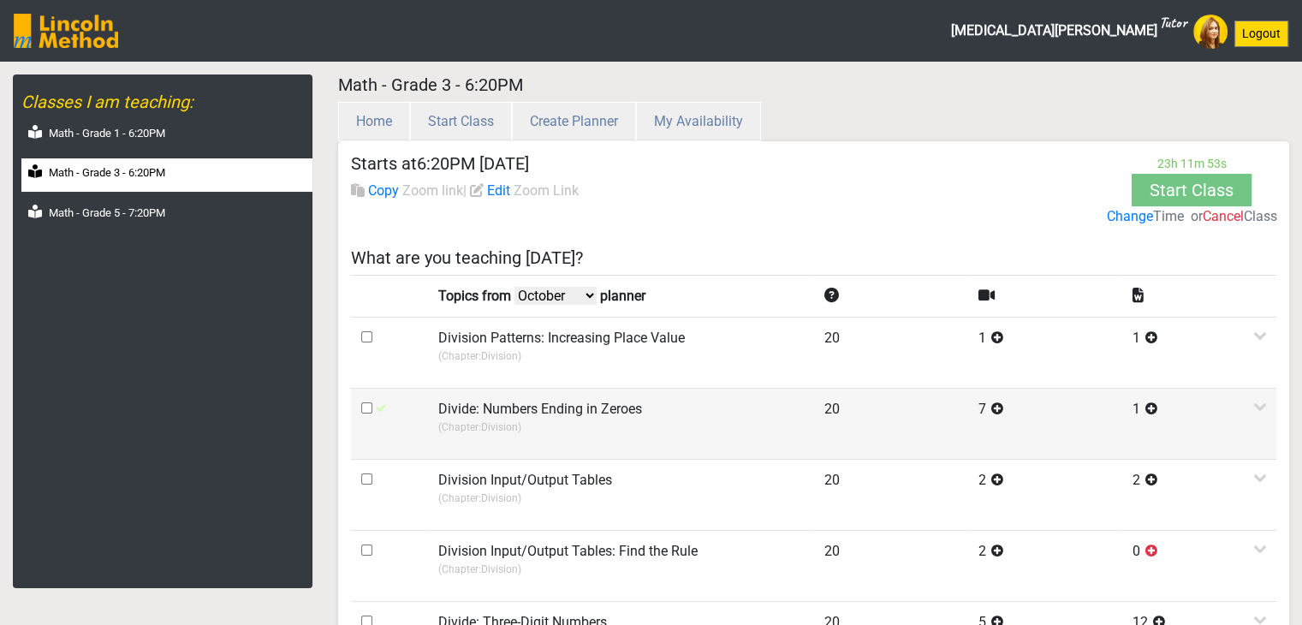
click at [514, 409] on label "Divide: Numbers Ending in Zeroes" at bounding box center [540, 409] width 204 height 21
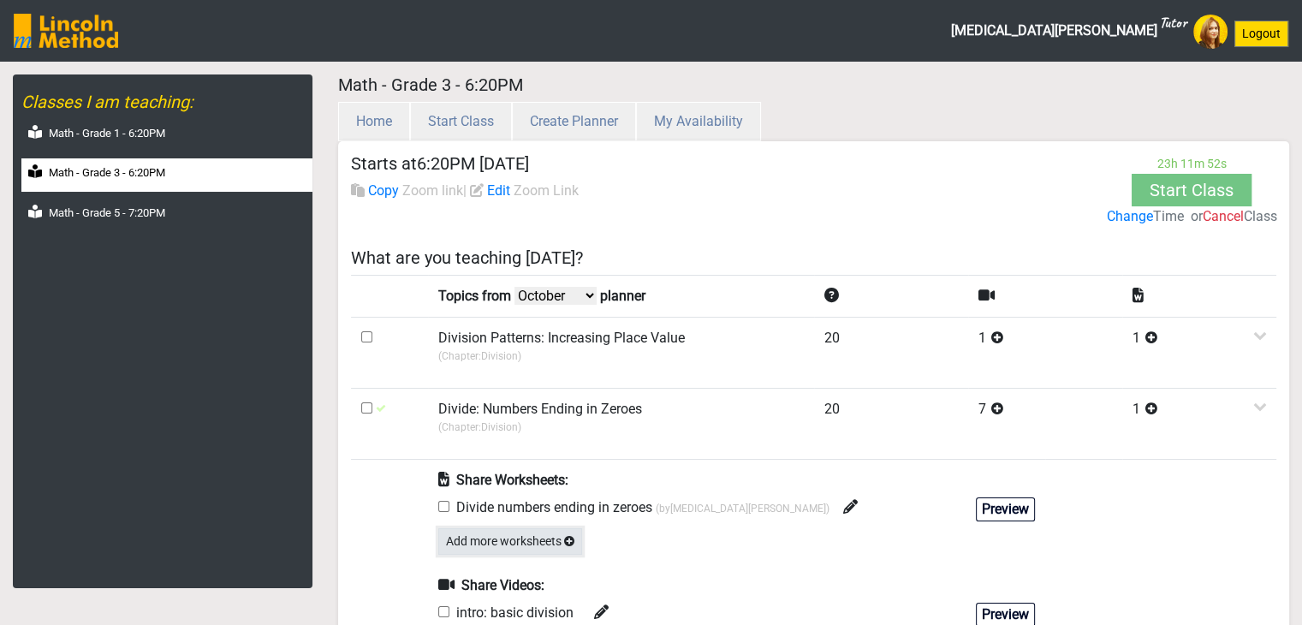
click at [494, 542] on button "Add more worksheets" at bounding box center [510, 541] width 144 height 27
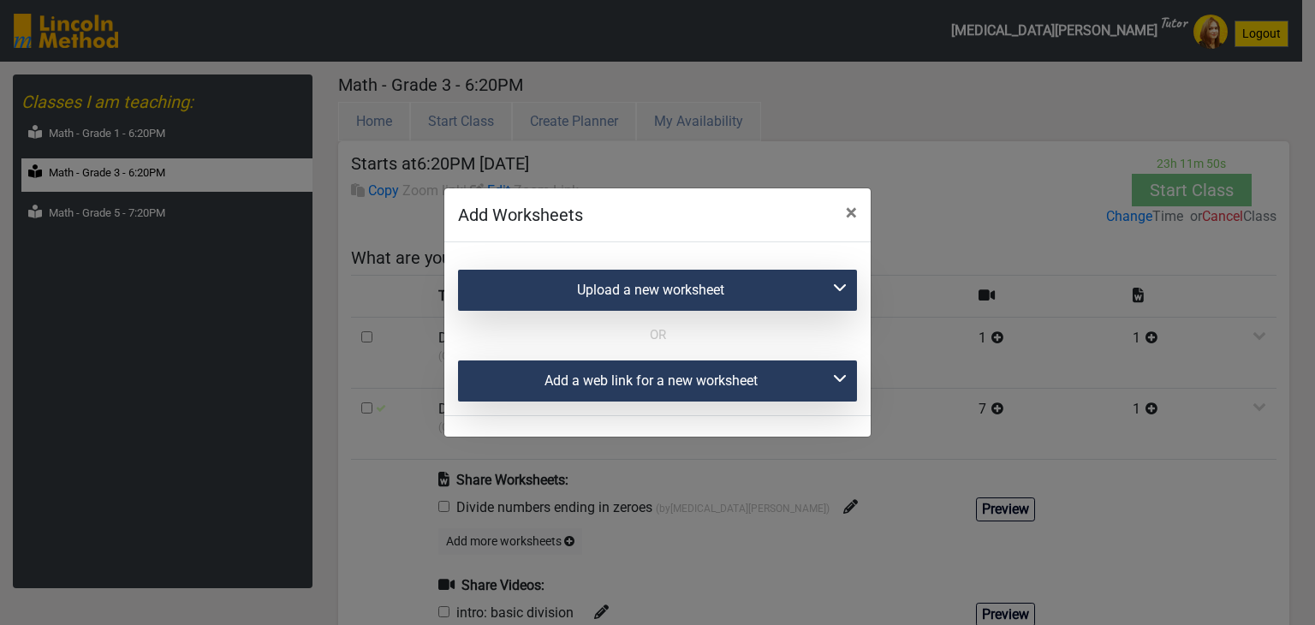
click at [567, 290] on div "Upload a new worksheet" at bounding box center [657, 290] width 399 height 41
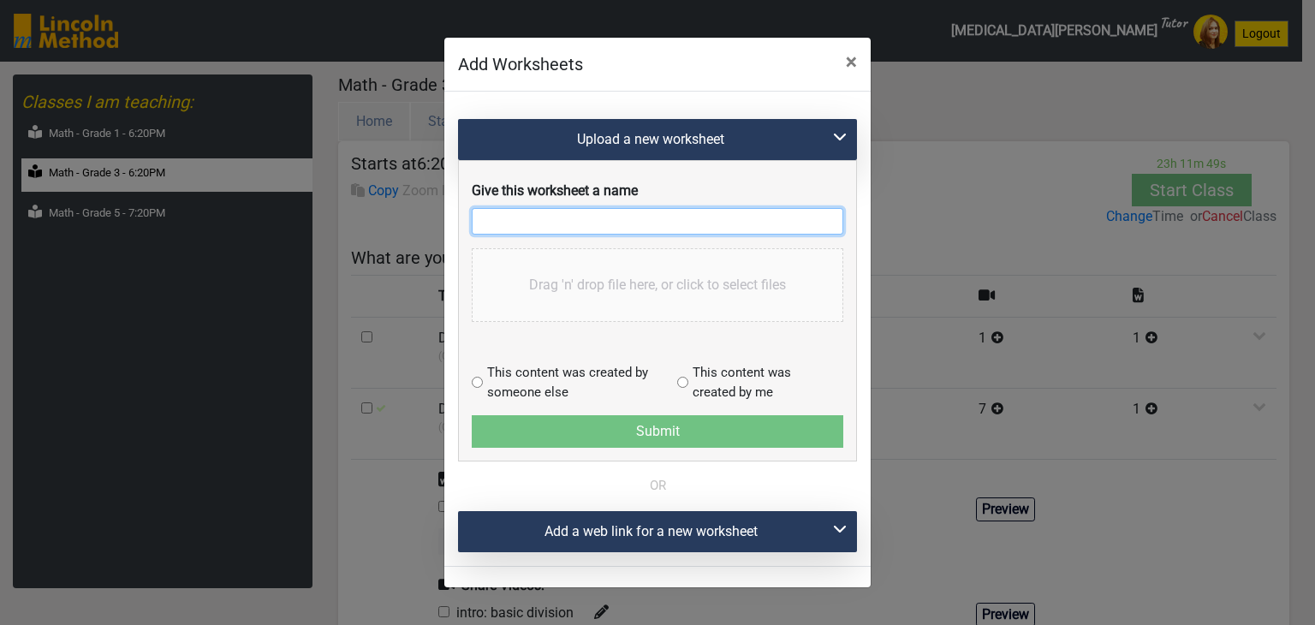
click at [542, 227] on input "text" at bounding box center [658, 221] width 372 height 27
paste input "Numbers Ending in Zeroes (Chapter: Division)"
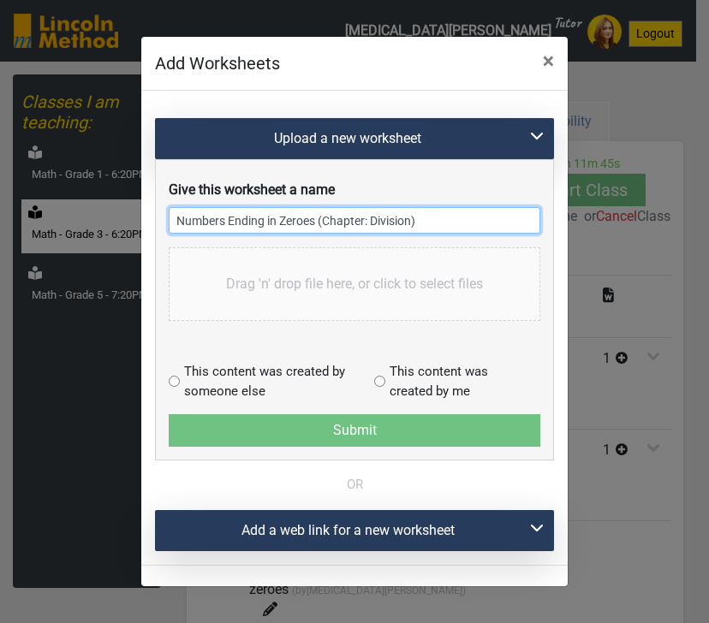
type input "Numbers Ending in Zeroes (Chapter: Division)"
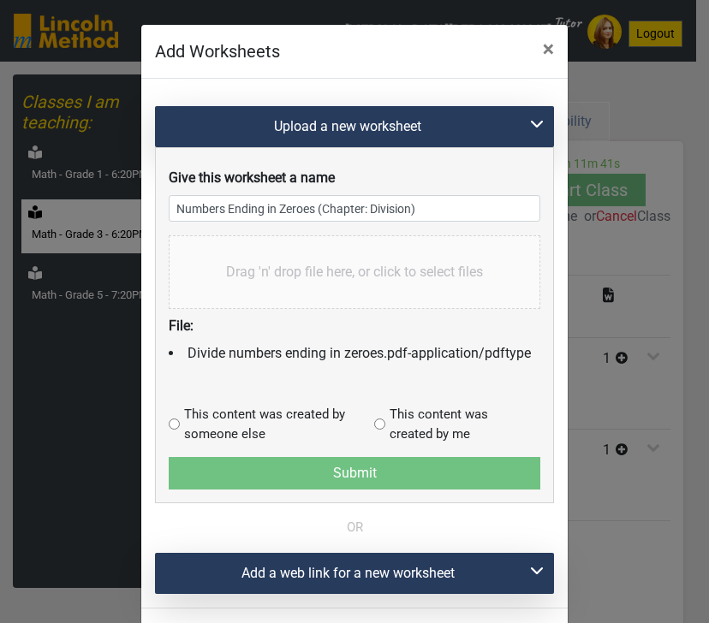
click at [169, 422] on input "radio" at bounding box center [174, 424] width 11 height 11
radio input "true"
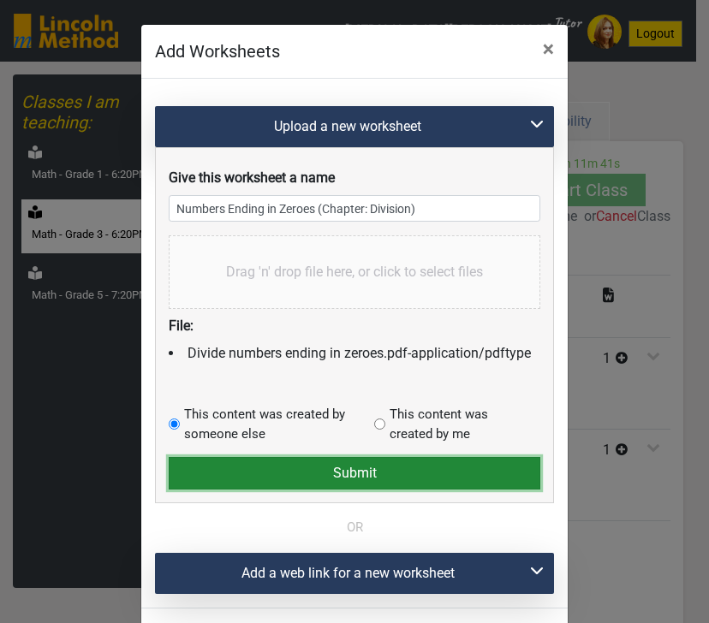
click at [190, 465] on button "Submit" at bounding box center [355, 473] width 372 height 33
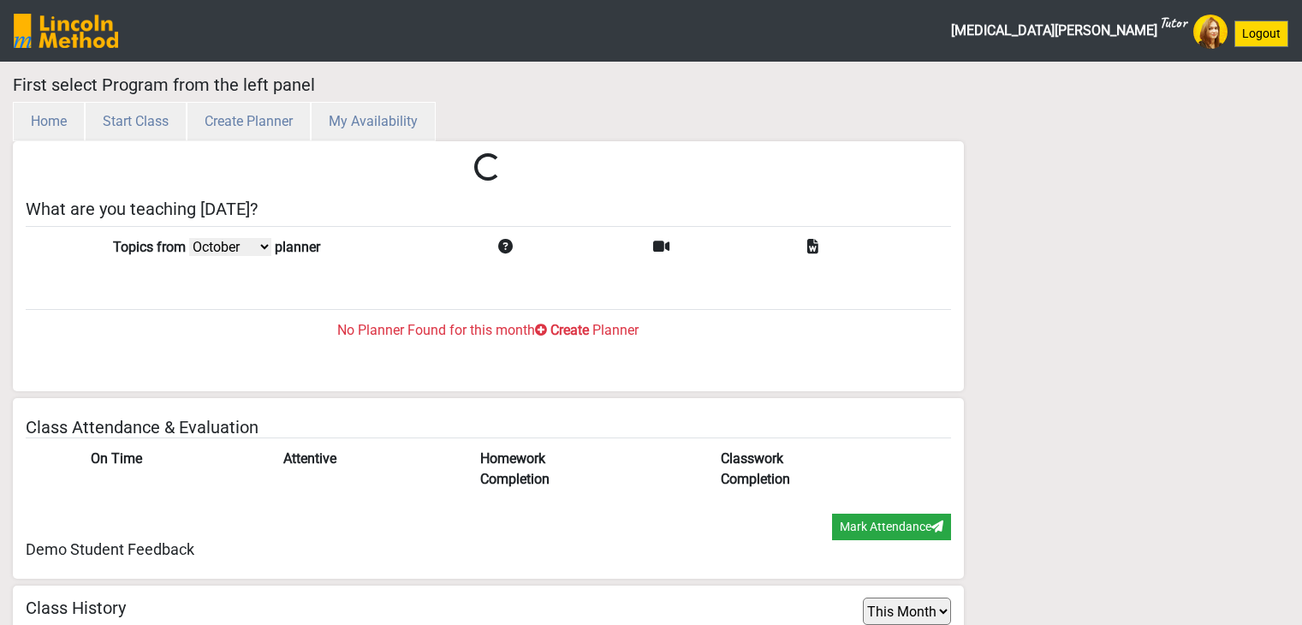
select select "month"
